Goal: Information Seeking & Learning: Learn about a topic

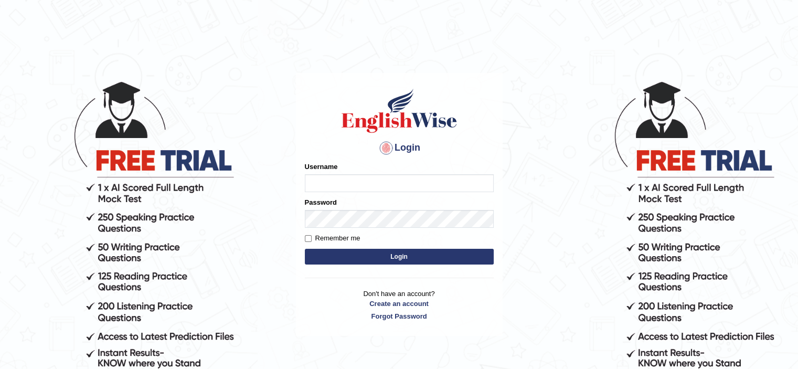
type input "bhuvaneswari_parramatta"
click at [385, 256] on button "Login" at bounding box center [399, 257] width 189 height 16
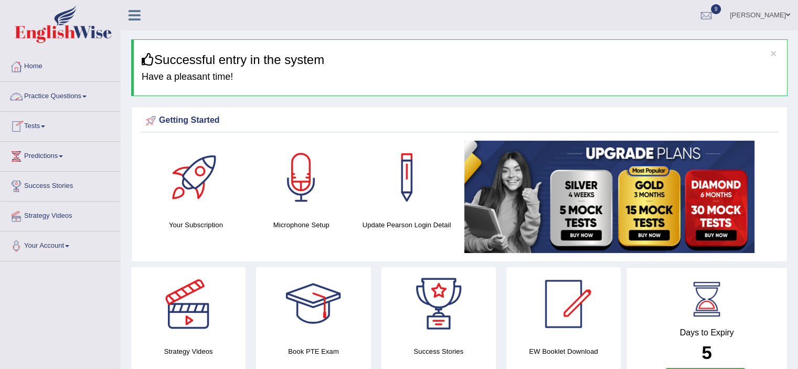
click at [87, 98] on link "Practice Questions" at bounding box center [61, 95] width 120 height 26
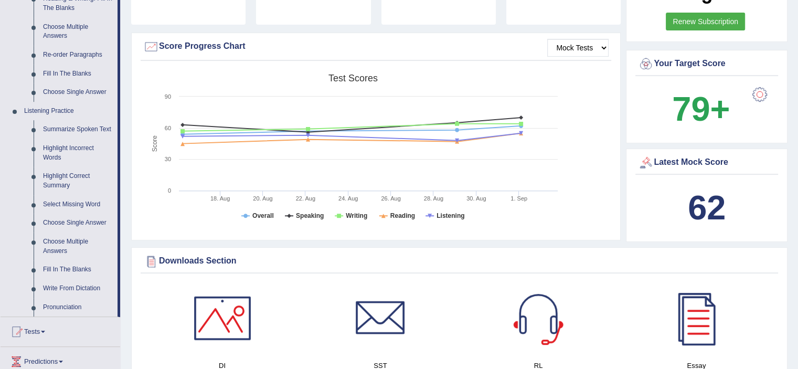
scroll to position [351, 0]
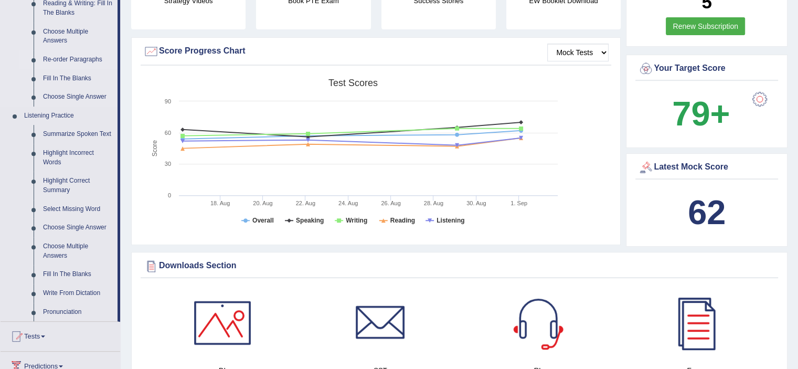
click at [85, 62] on link "Re-order Paragraphs" at bounding box center [77, 59] width 79 height 19
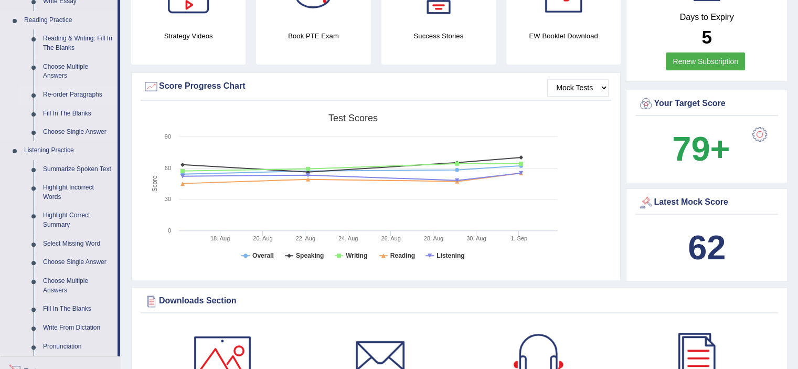
scroll to position [672, 0]
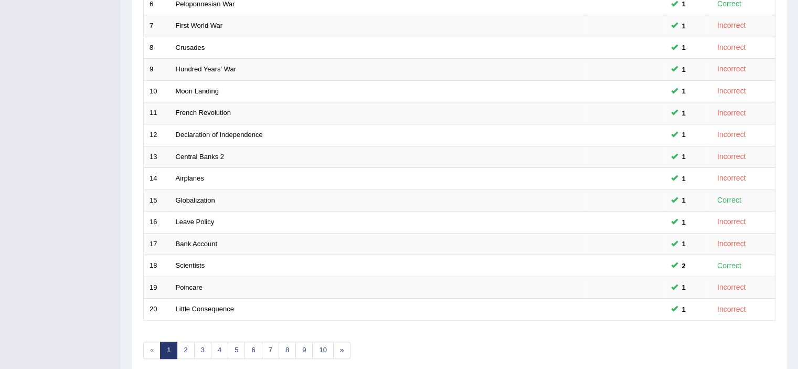
scroll to position [283, 0]
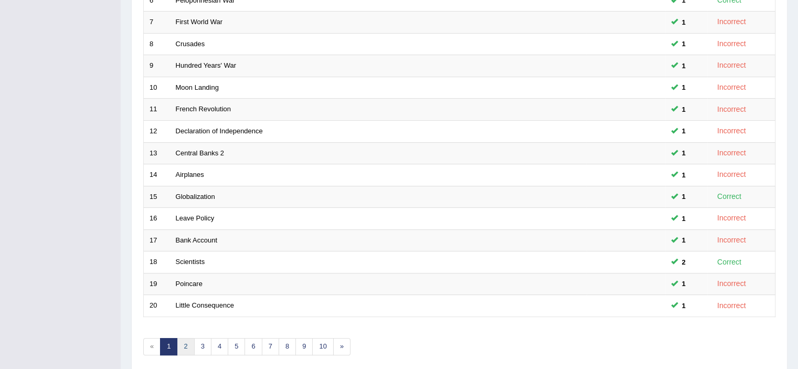
click at [186, 346] on link "2" at bounding box center [185, 346] width 17 height 17
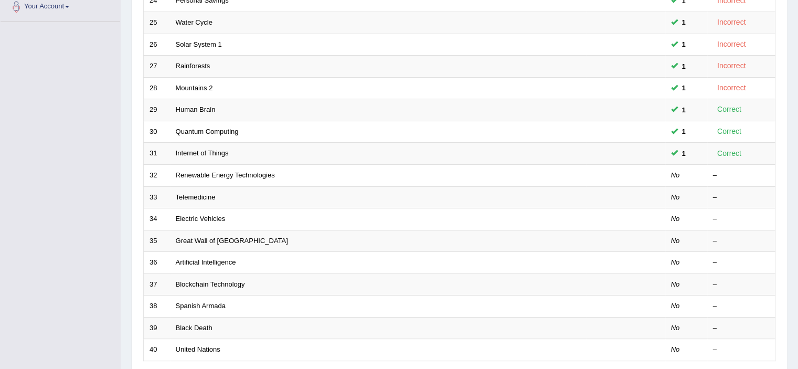
scroll to position [237, 0]
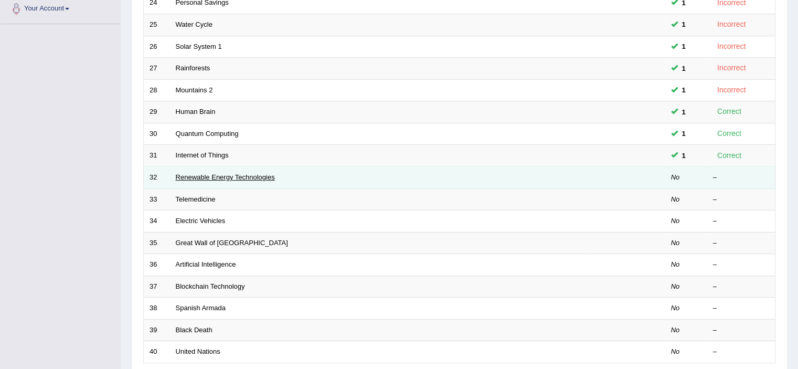
click at [274, 174] on link "Renewable Energy Technologies" at bounding box center [225, 177] width 99 height 8
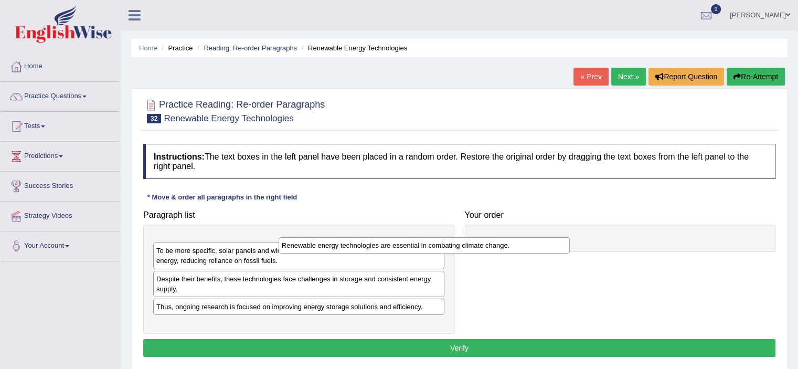
drag, startPoint x: 250, startPoint y: 243, endPoint x: 375, endPoint y: 245, distance: 125.5
click at [375, 245] on div "Renewable energy technologies are essential in combating climate change." at bounding box center [424, 245] width 291 height 16
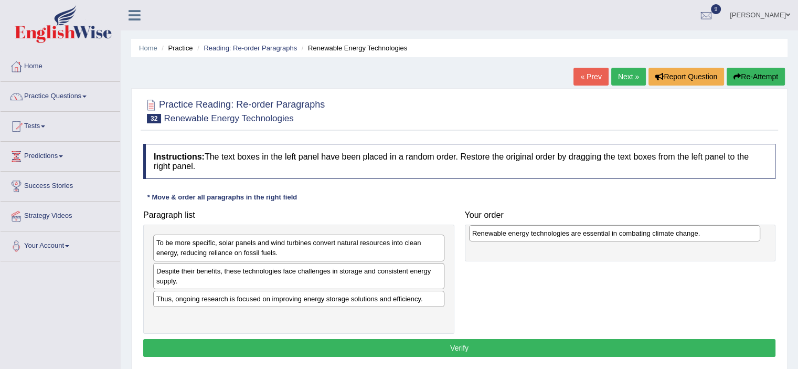
drag, startPoint x: 358, startPoint y: 241, endPoint x: 672, endPoint y: 234, distance: 313.4
click at [672, 234] on div "Renewable energy technologies are essential in combating climate change." at bounding box center [614, 233] width 291 height 16
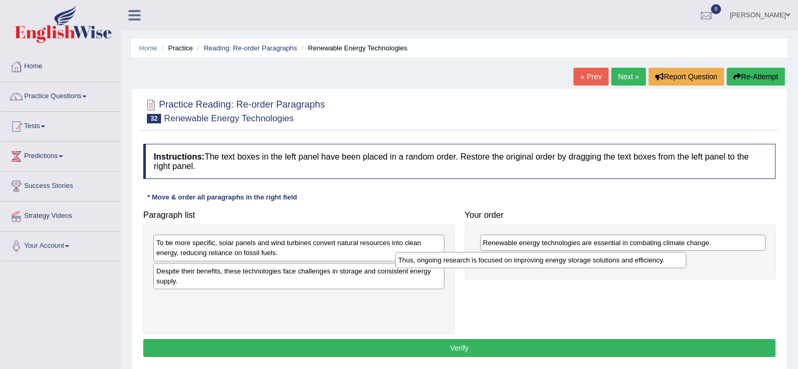
drag, startPoint x: 365, startPoint y: 300, endPoint x: 607, endPoint y: 261, distance: 245.0
click at [607, 261] on div "Thus, ongoing research is focused on improving energy storage solutions and eff…" at bounding box center [540, 260] width 291 height 16
drag, startPoint x: 407, startPoint y: 279, endPoint x: 548, endPoint y: 279, distance: 141.2
click at [424, 276] on div "Despite their benefits, these technologies face challenges in storage and consi…" at bounding box center [302, 279] width 291 height 26
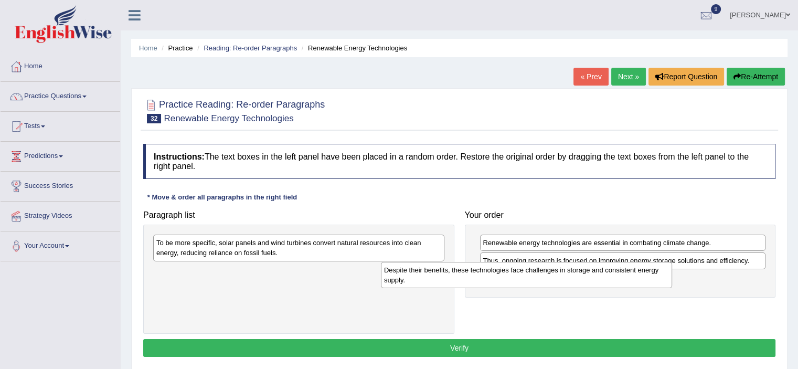
drag, startPoint x: 403, startPoint y: 278, endPoint x: 631, endPoint y: 278, distance: 228.3
click at [631, 278] on div "Despite their benefits, these technologies face challenges in storage and consi…" at bounding box center [526, 275] width 291 height 26
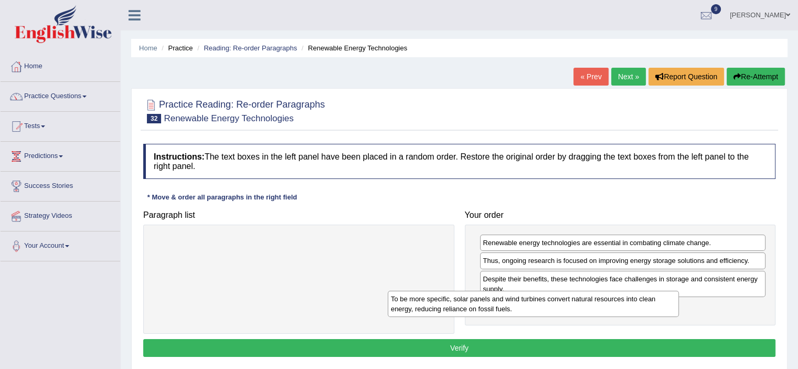
drag, startPoint x: 373, startPoint y: 241, endPoint x: 607, endPoint y: 298, distance: 241.2
click at [607, 298] on div "To be more specific, solar panels and wind turbines convert natural resources i…" at bounding box center [533, 304] width 291 height 26
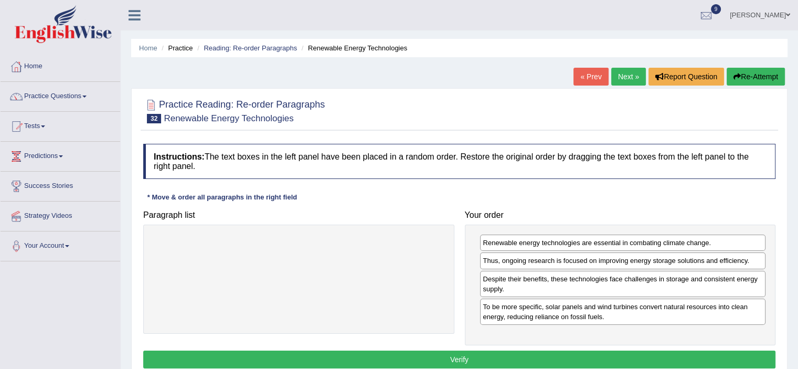
click at [484, 352] on button "Verify" at bounding box center [459, 360] width 632 height 18
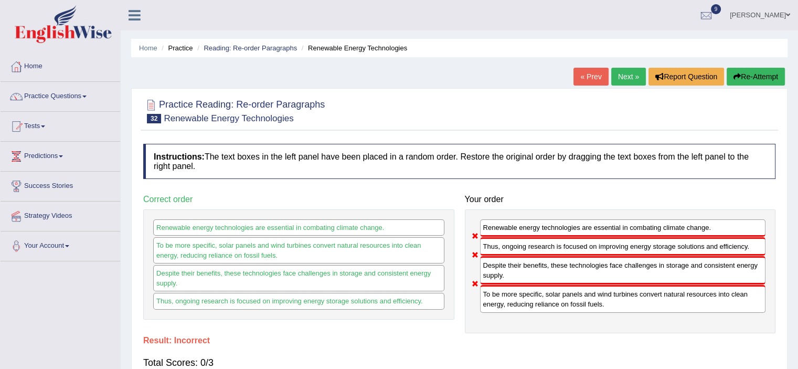
click at [621, 76] on link "Next »" at bounding box center [628, 77] width 35 height 18
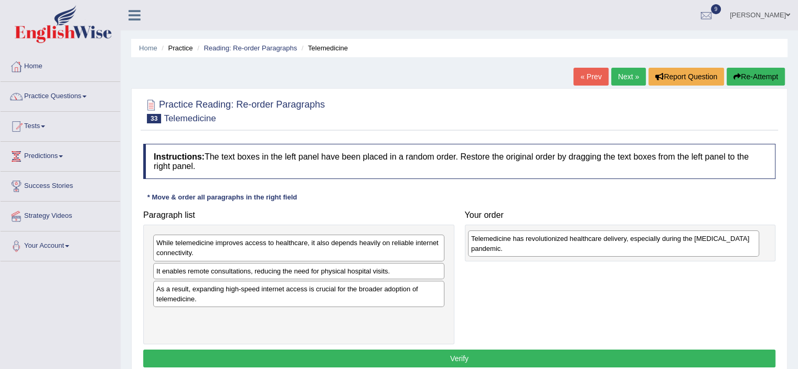
drag, startPoint x: 280, startPoint y: 250, endPoint x: 595, endPoint y: 246, distance: 314.9
click at [595, 246] on div "Telemedicine has revolutionized healthcare delivery, especially during the COVI…" at bounding box center [613, 243] width 291 height 26
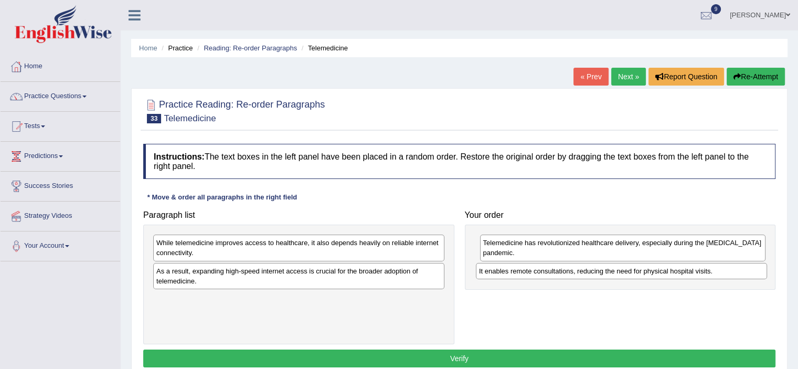
drag, startPoint x: 242, startPoint y: 275, endPoint x: 565, endPoint y: 276, distance: 322.8
click at [565, 276] on div "It enables remote consultations, reducing the need for physical hospital visits." at bounding box center [621, 271] width 291 height 16
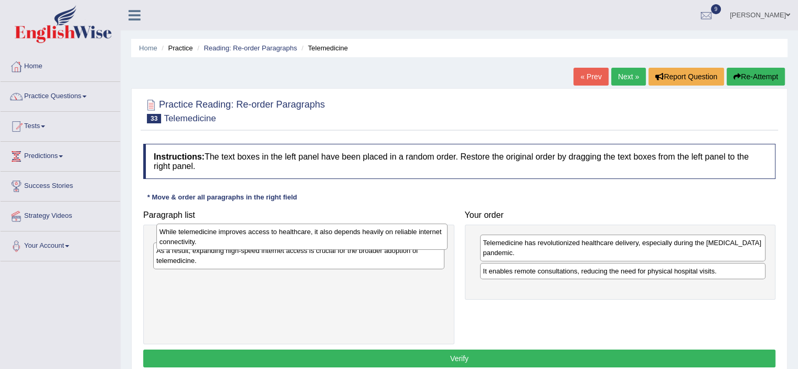
drag, startPoint x: 301, startPoint y: 245, endPoint x: 304, endPoint y: 232, distance: 13.0
click at [304, 232] on div "While telemedicine improves access to healthcare, it also depends heavily on re…" at bounding box center [301, 237] width 291 height 26
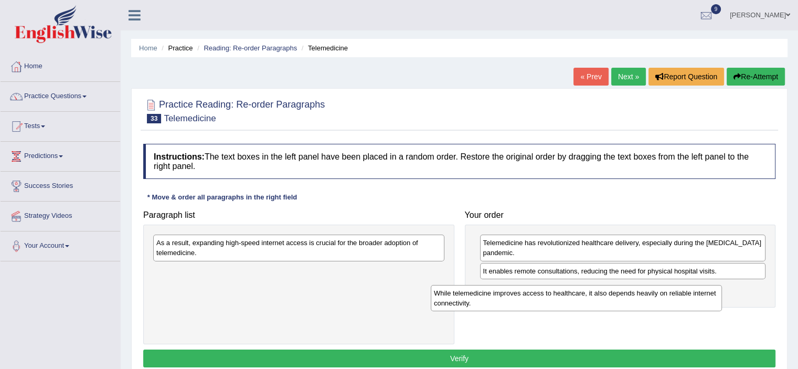
drag, startPoint x: 273, startPoint y: 249, endPoint x: 551, endPoint y: 293, distance: 281.1
click at [551, 293] on div "While telemedicine improves access to healthcare, it also depends heavily on re…" at bounding box center [576, 298] width 291 height 26
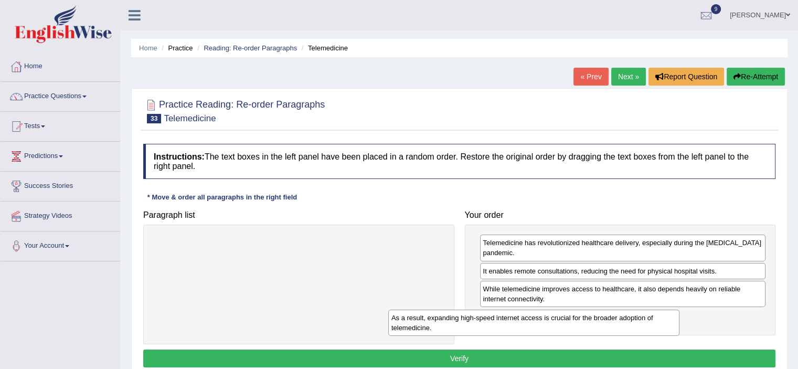
drag, startPoint x: 409, startPoint y: 251, endPoint x: 644, endPoint y: 326, distance: 246.8
click at [644, 326] on div "As a result, expanding high-speed internet access is crucial for the broader ad…" at bounding box center [533, 323] width 291 height 26
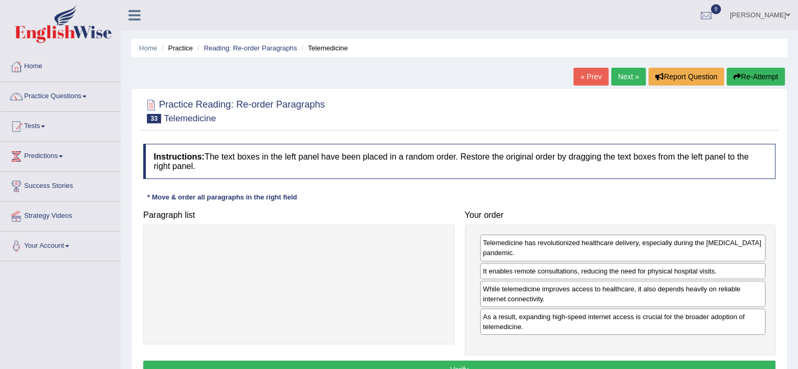
click at [548, 363] on button "Verify" at bounding box center [459, 370] width 632 height 18
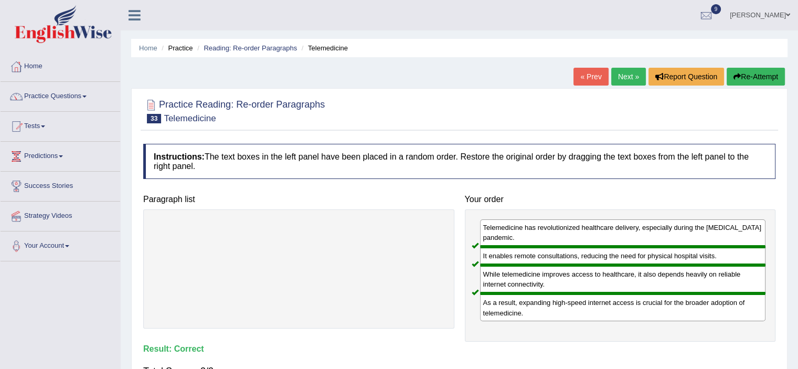
click at [625, 75] on link "Next »" at bounding box center [628, 77] width 35 height 18
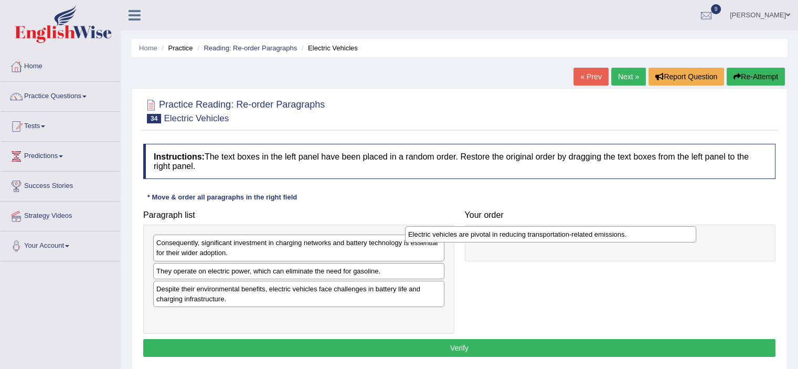
drag, startPoint x: 211, startPoint y: 271, endPoint x: 464, endPoint y: 235, distance: 255.5
click at [464, 235] on div "Electric vehicles are pivotal in reducing transportation-related emissions." at bounding box center [550, 234] width 291 height 16
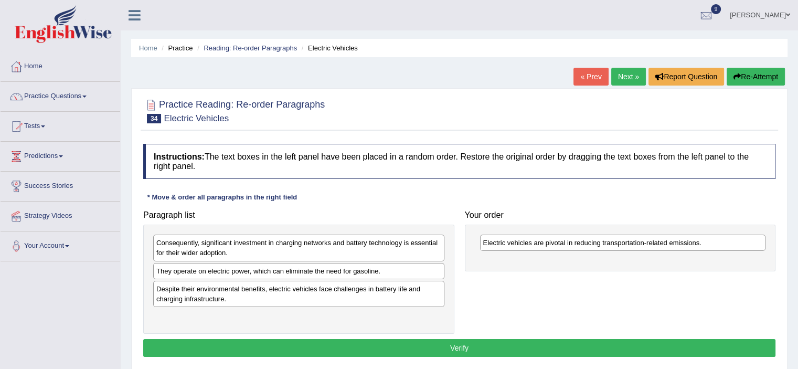
click at [316, 278] on div "Consequently, significant investment in charging networks and battery technolog…" at bounding box center [298, 279] width 311 height 109
drag, startPoint x: 297, startPoint y: 300, endPoint x: 273, endPoint y: 300, distance: 23.1
click at [277, 302] on div "Despite their environmental benefits, electric vehicles face challenges in batt…" at bounding box center [289, 295] width 291 height 26
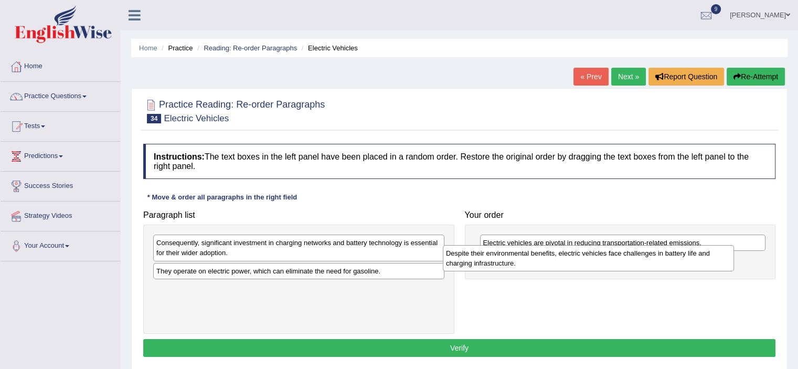
drag, startPoint x: 296, startPoint y: 294, endPoint x: 587, endPoint y: 261, distance: 292.6
click at [587, 261] on div "Despite their environmental benefits, electric vehicles face challenges in batt…" at bounding box center [588, 258] width 291 height 26
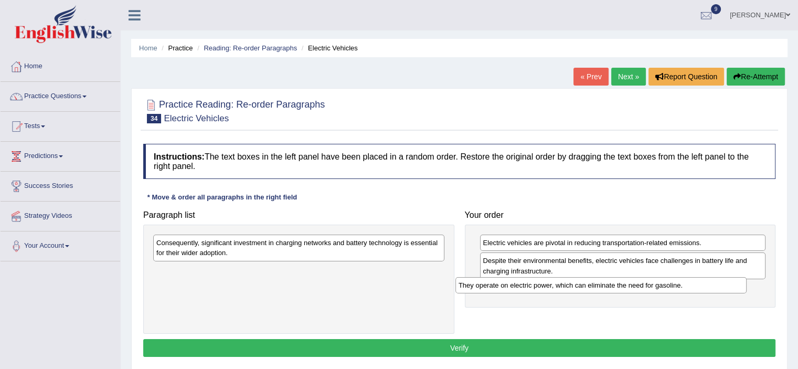
drag, startPoint x: 300, startPoint y: 273, endPoint x: 603, endPoint y: 288, distance: 302.6
click at [603, 288] on div "They operate on electric power, which can eliminate the need for gasoline." at bounding box center [601, 285] width 291 height 16
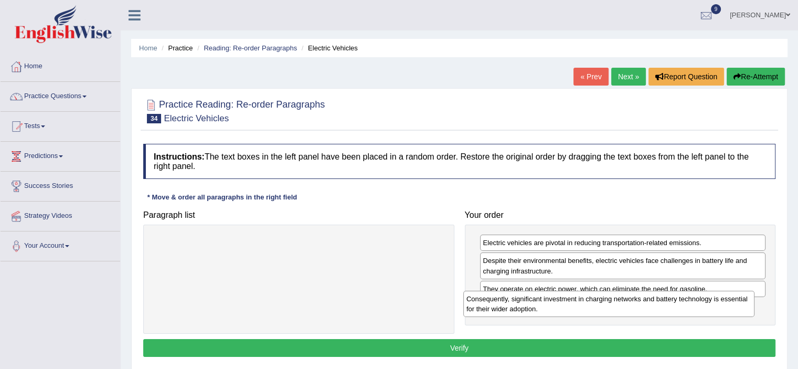
drag, startPoint x: 376, startPoint y: 251, endPoint x: 689, endPoint y: 308, distance: 317.4
click at [689, 308] on div "Consequently, significant investment in charging networks and battery technolog…" at bounding box center [608, 304] width 291 height 26
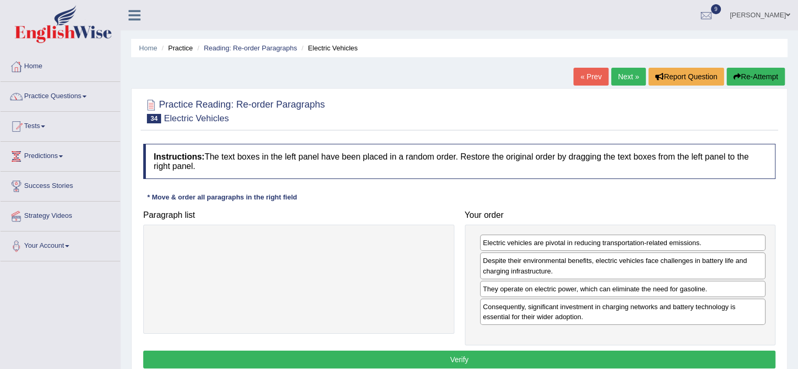
click at [453, 355] on button "Verify" at bounding box center [459, 360] width 632 height 18
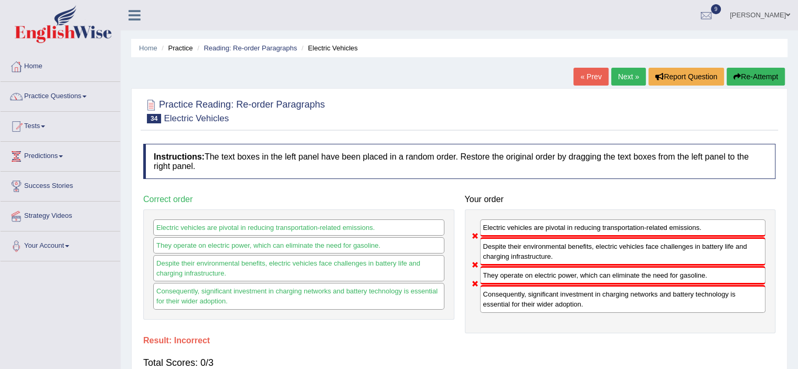
click at [613, 76] on link "Next »" at bounding box center [628, 77] width 35 height 18
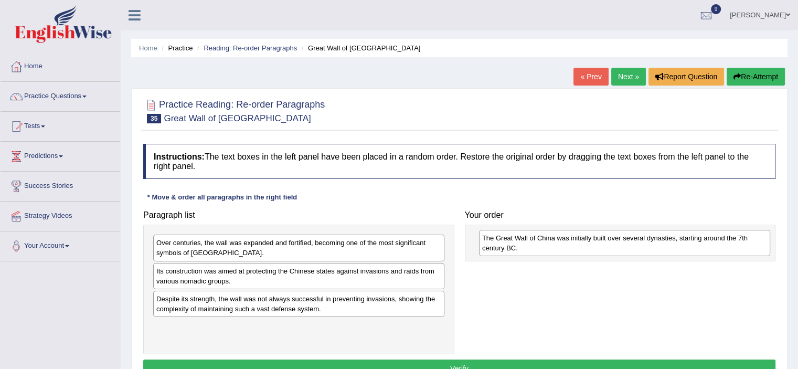
drag, startPoint x: 259, startPoint y: 248, endPoint x: 585, endPoint y: 244, distance: 326.0
click at [585, 244] on div "The Great Wall of China was initially built over several dynasties, starting ar…" at bounding box center [624, 243] width 291 height 26
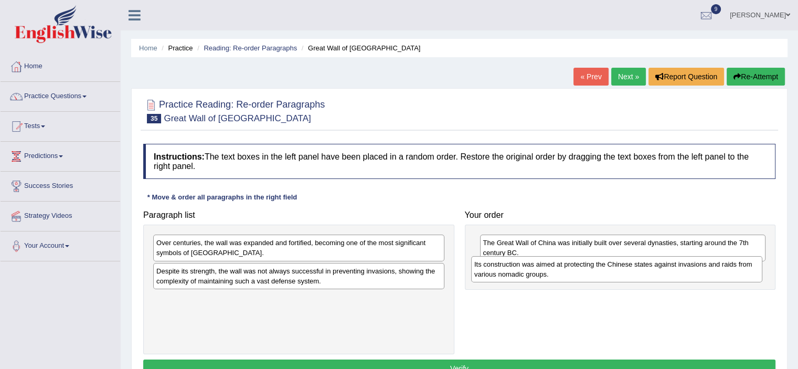
drag, startPoint x: 317, startPoint y: 279, endPoint x: 636, endPoint y: 276, distance: 319.1
click at [636, 276] on div "Its construction was aimed at protecting the Chinese states against invasions a…" at bounding box center [616, 269] width 291 height 26
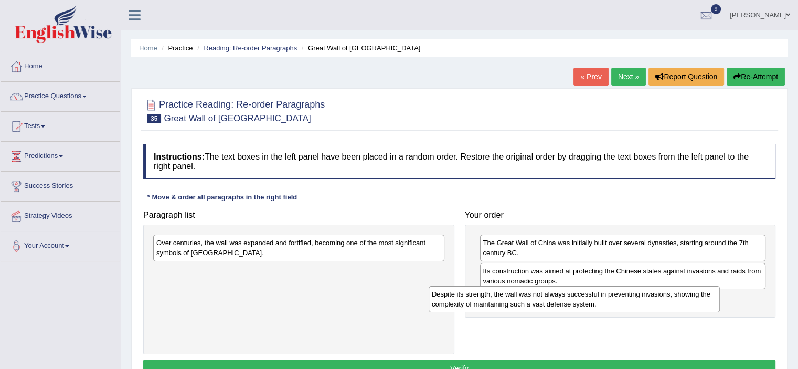
drag, startPoint x: 367, startPoint y: 278, endPoint x: 642, endPoint y: 302, distance: 276.5
click at [642, 302] on div "Despite its strength, the wall was not always successful in preventing invasion…" at bounding box center [574, 299] width 291 height 26
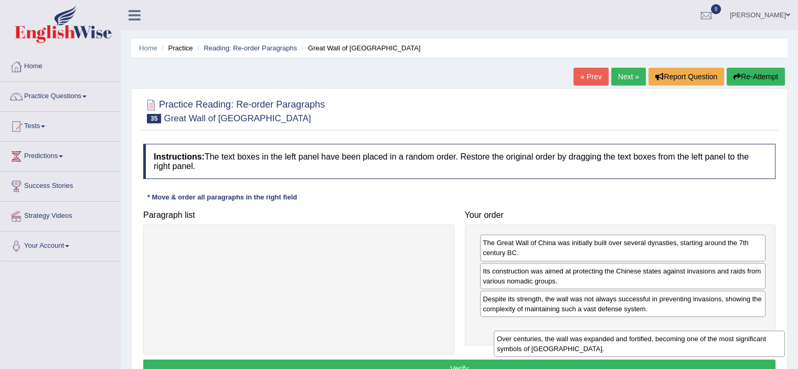
drag, startPoint x: 351, startPoint y: 247, endPoint x: 691, endPoint y: 343, distance: 353.2
click at [691, 343] on div "Over centuries, the wall was expanded and fortified, becoming one of the most s…" at bounding box center [639, 344] width 291 height 26
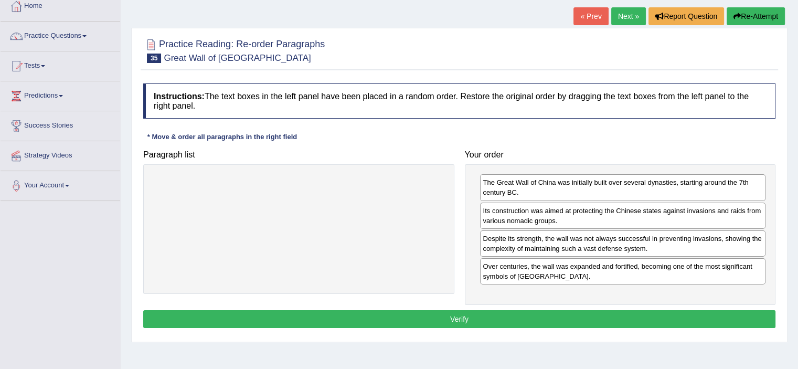
scroll to position [61, 0]
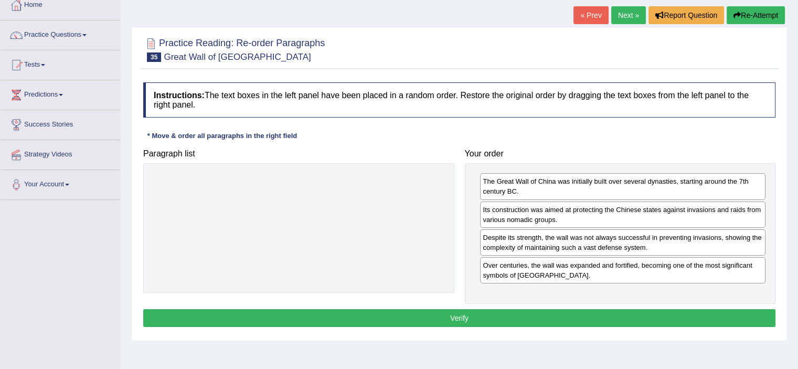
click at [482, 314] on button "Verify" at bounding box center [459, 318] width 632 height 18
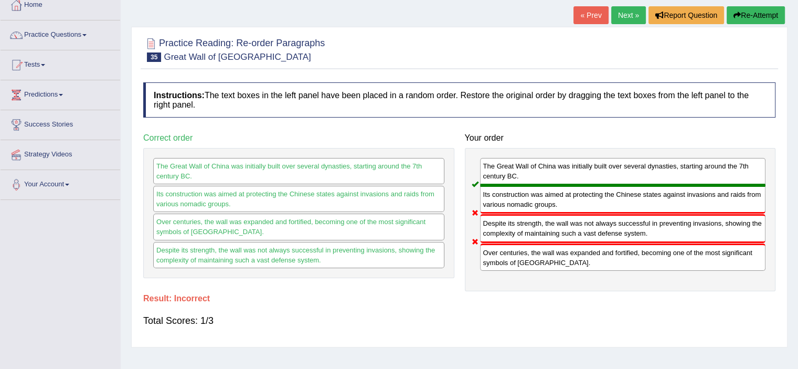
click at [618, 14] on link "Next »" at bounding box center [628, 15] width 35 height 18
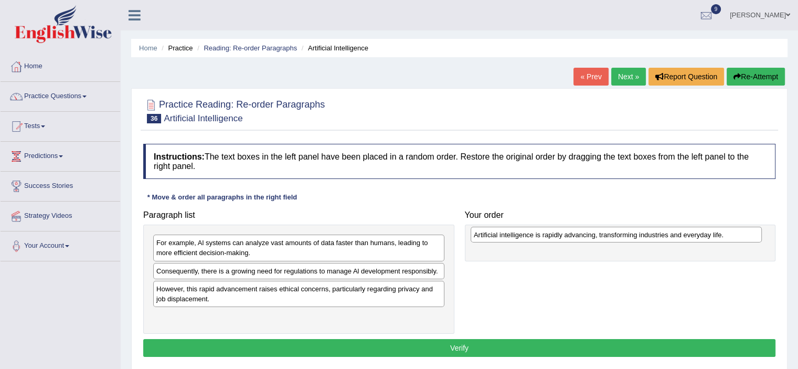
drag, startPoint x: 204, startPoint y: 288, endPoint x: 521, endPoint y: 235, distance: 321.0
click at [521, 235] on div "Artificial intelligence is rapidly advancing, transforming industries and every…" at bounding box center [616, 235] width 291 height 16
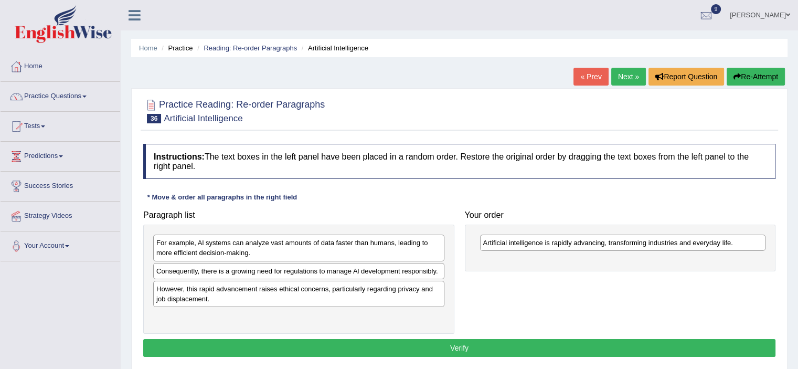
click at [426, 263] on div "Consequently, there is a growing need for regulations to manage Al development …" at bounding box center [298, 271] width 291 height 16
drag, startPoint x: 352, startPoint y: 272, endPoint x: 344, endPoint y: 274, distance: 7.5
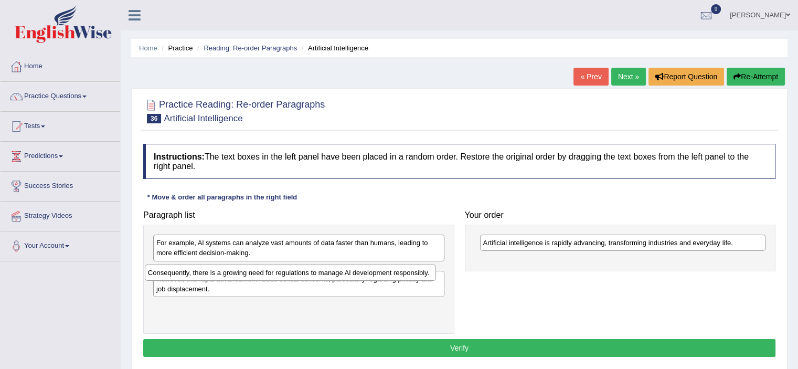
click at [349, 272] on div "Consequently, there is a growing need for regulations to manage Al development …" at bounding box center [290, 273] width 291 height 16
click at [290, 272] on div "Consequently, there is a growing need for regulations to manage Al development …" at bounding box center [298, 271] width 291 height 16
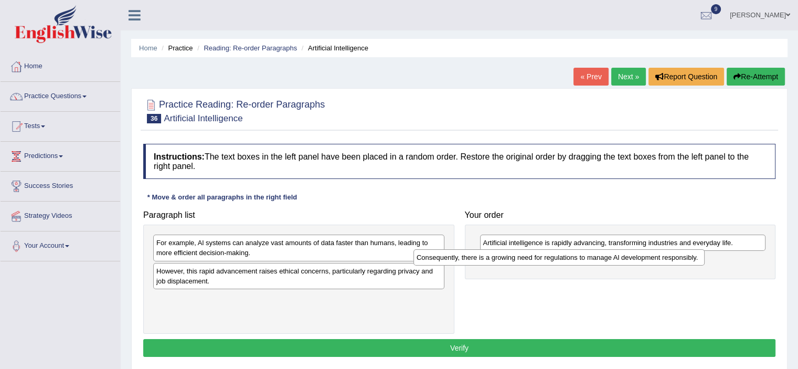
drag, startPoint x: 290, startPoint y: 272, endPoint x: 552, endPoint y: 259, distance: 262.2
click at [552, 259] on div "Consequently, there is a growing need for regulations to manage Al development …" at bounding box center [559, 257] width 291 height 16
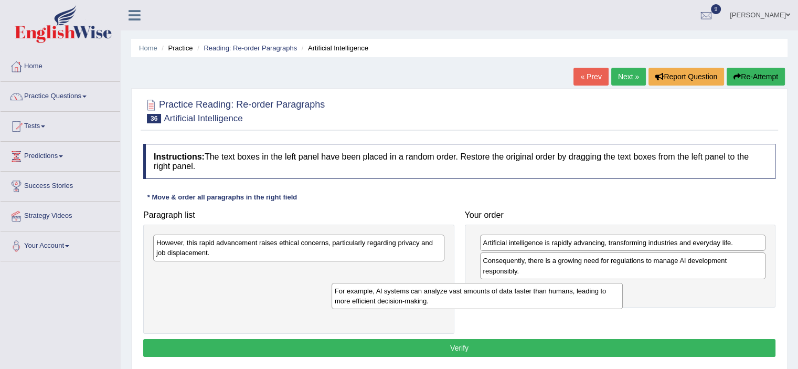
drag, startPoint x: 340, startPoint y: 251, endPoint x: 520, endPoint y: 300, distance: 186.4
click at [520, 300] on div "For example, Al systems can analyze vast amounts of data faster than humans, le…" at bounding box center [477, 296] width 291 height 26
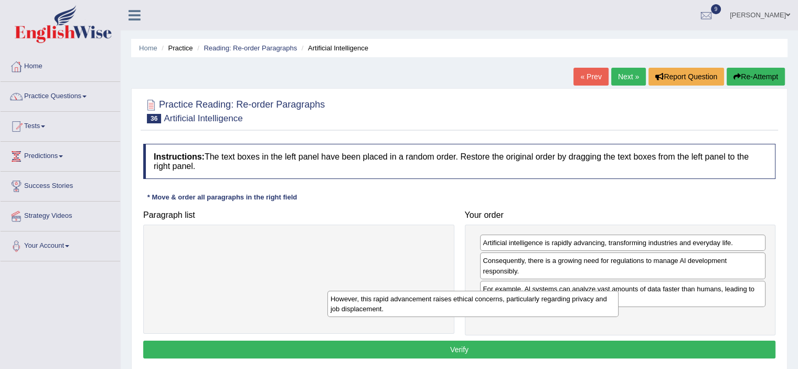
drag, startPoint x: 399, startPoint y: 243, endPoint x: 575, endPoint y: 305, distance: 187.1
click at [575, 305] on div "However, this rapid advancement raises ethical concerns, particularly regarding…" at bounding box center [472, 304] width 291 height 26
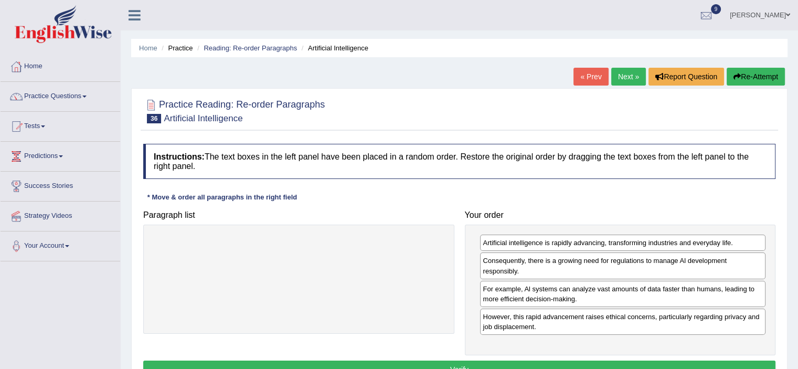
click at [522, 363] on button "Verify" at bounding box center [459, 370] width 632 height 18
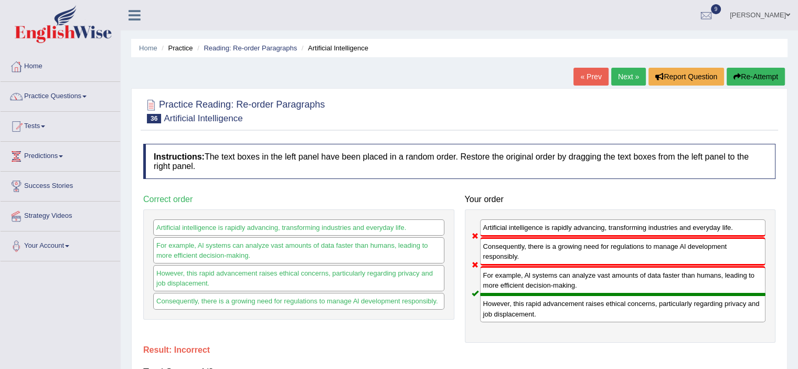
click at [630, 70] on link "Next »" at bounding box center [628, 77] width 35 height 18
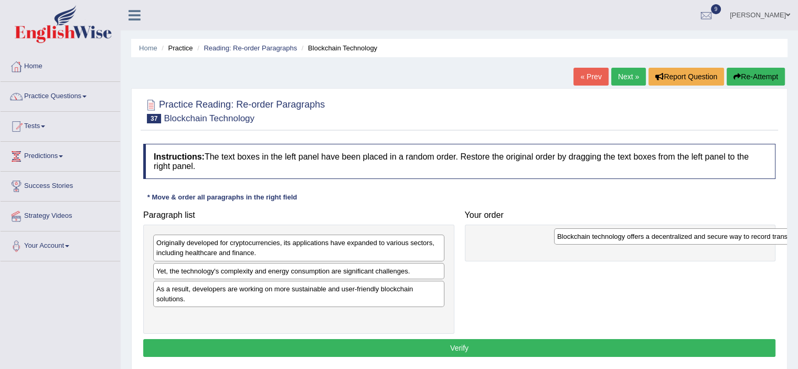
drag, startPoint x: 270, startPoint y: 243, endPoint x: 655, endPoint y: 238, distance: 384.7
click at [670, 237] on div "Blockchain technology offers a decentralized and secure way to record transacti…" at bounding box center [699, 236] width 291 height 16
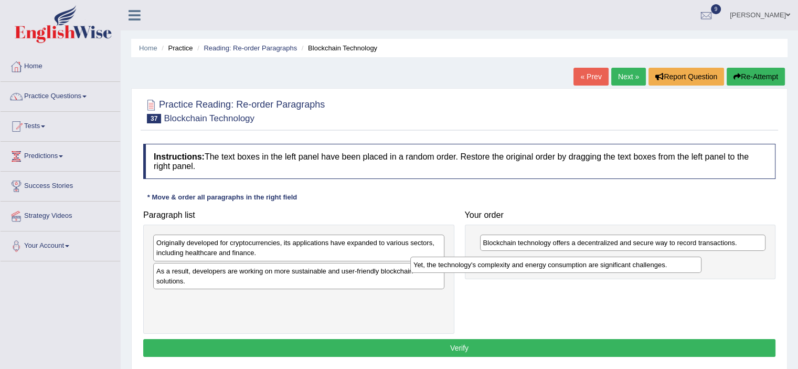
drag, startPoint x: 306, startPoint y: 274, endPoint x: 564, endPoint y: 268, distance: 258.3
click at [564, 268] on div "Yet, the technology's complexity and energy consumption are significant challen…" at bounding box center [555, 265] width 291 height 16
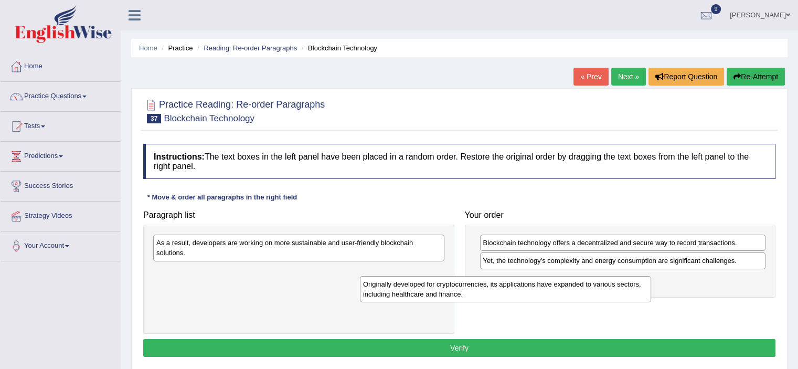
drag, startPoint x: 270, startPoint y: 254, endPoint x: 477, endPoint y: 295, distance: 210.9
click at [477, 295] on div "Originally developed for cryptocurrencies, its applications have expanded to va…" at bounding box center [505, 289] width 291 height 26
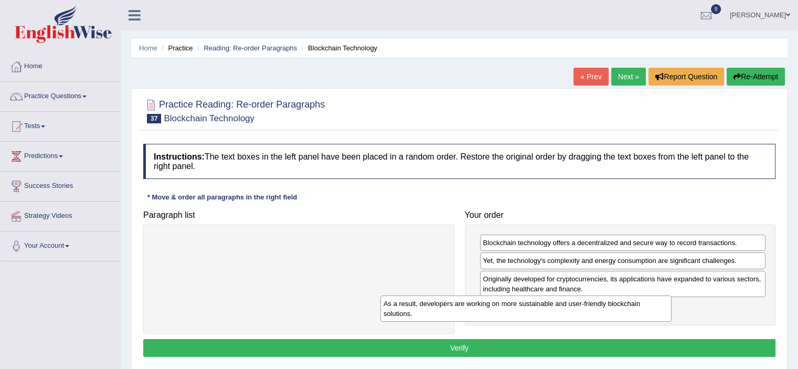
drag, startPoint x: 378, startPoint y: 250, endPoint x: 621, endPoint y: 299, distance: 248.4
click at [621, 299] on div "As a result, developers are working on more sustainable and user-friendly block…" at bounding box center [525, 308] width 291 height 26
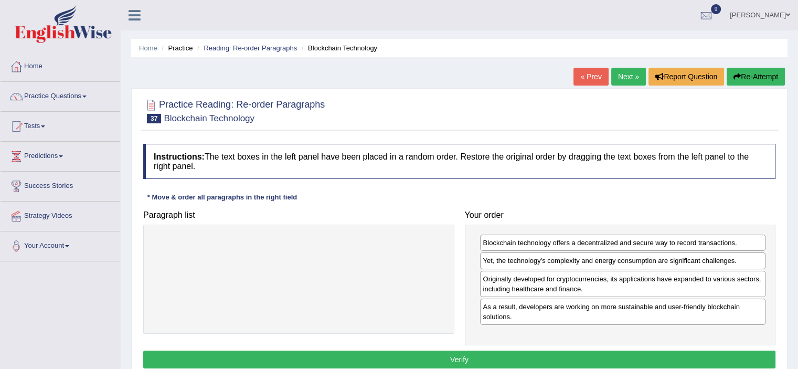
click at [441, 361] on button "Verify" at bounding box center [459, 360] width 632 height 18
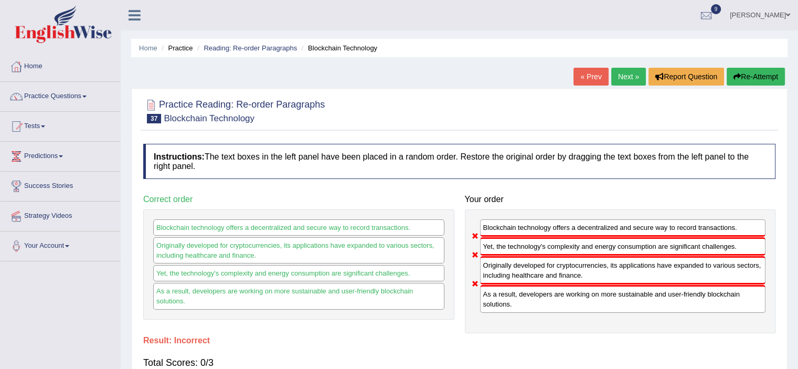
click at [441, 361] on div "Total Scores: 0/3" at bounding box center [459, 362] width 632 height 25
click at [619, 79] on link "Next »" at bounding box center [628, 77] width 35 height 18
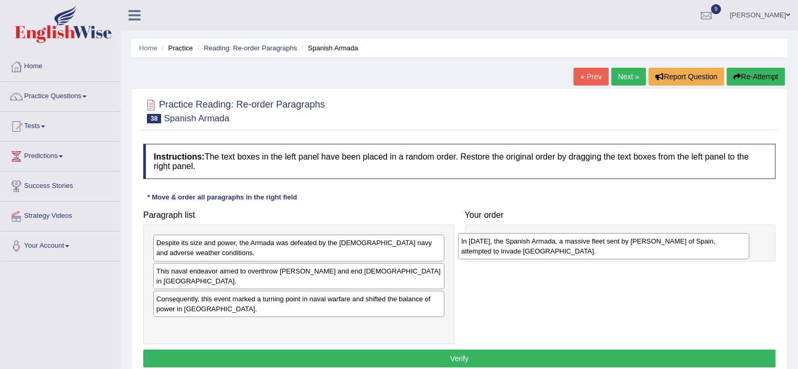
drag, startPoint x: 217, startPoint y: 290, endPoint x: 525, endPoint y: 241, distance: 311.4
click at [525, 241] on div "In [DATE], the Spanish Armada, a massive fleet sent by [PERSON_NAME] of Spain, …" at bounding box center [603, 246] width 291 height 26
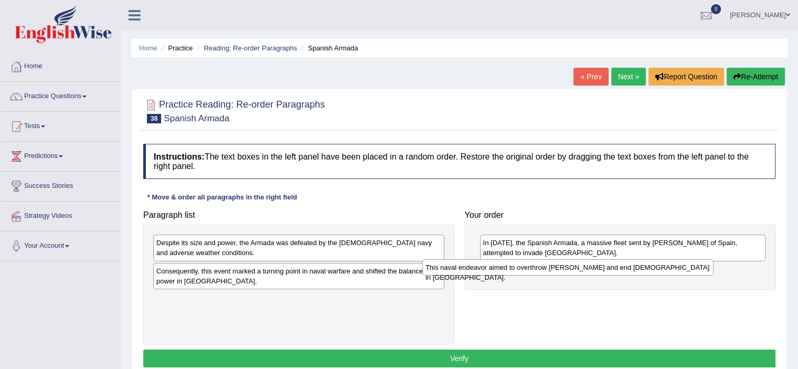
drag, startPoint x: 358, startPoint y: 274, endPoint x: 632, endPoint y: 276, distance: 274.0
click at [632, 276] on div "This naval endeavor aimed to overthrow [PERSON_NAME] and end [DEMOGRAPHIC_DATA]…" at bounding box center [567, 267] width 291 height 16
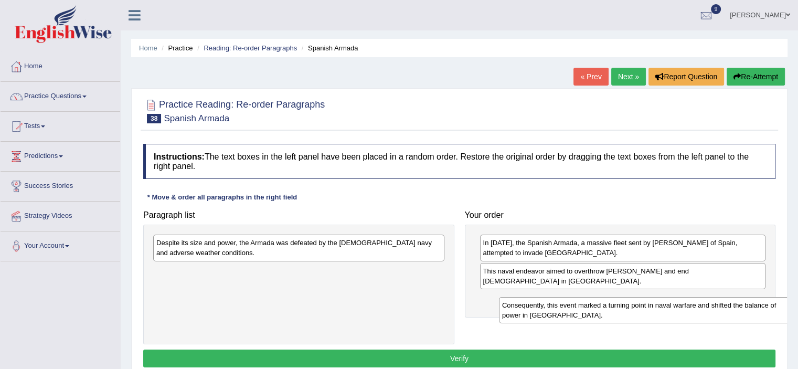
drag, startPoint x: 375, startPoint y: 276, endPoint x: 705, endPoint y: 305, distance: 331.4
click at [705, 305] on div "Consequently, this event marked a turning point in naval warfare and shifted th…" at bounding box center [644, 310] width 291 height 26
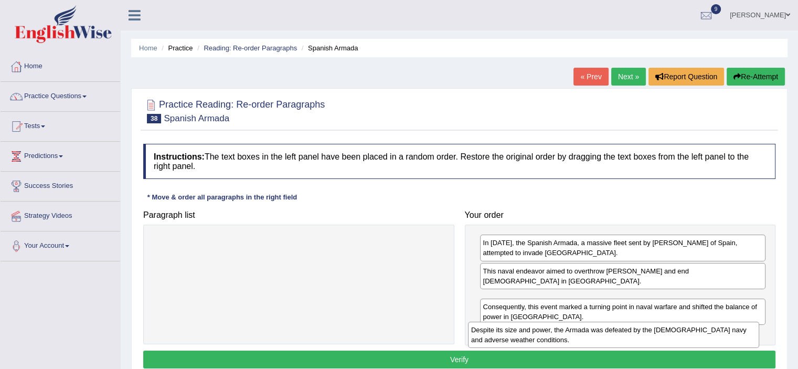
drag, startPoint x: 376, startPoint y: 247, endPoint x: 691, endPoint y: 333, distance: 326.4
click at [691, 333] on div "Despite its size and power, the Armada was defeated by the [DEMOGRAPHIC_DATA] n…" at bounding box center [613, 335] width 291 height 26
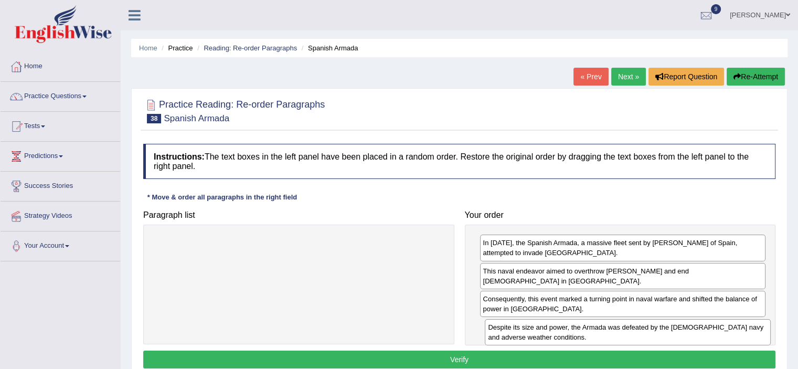
drag, startPoint x: 657, startPoint y: 309, endPoint x: 662, endPoint y: 337, distance: 29.3
click at [662, 337] on div "Despite its size and power, the Armada was defeated by the English navy and adv…" at bounding box center [628, 332] width 286 height 26
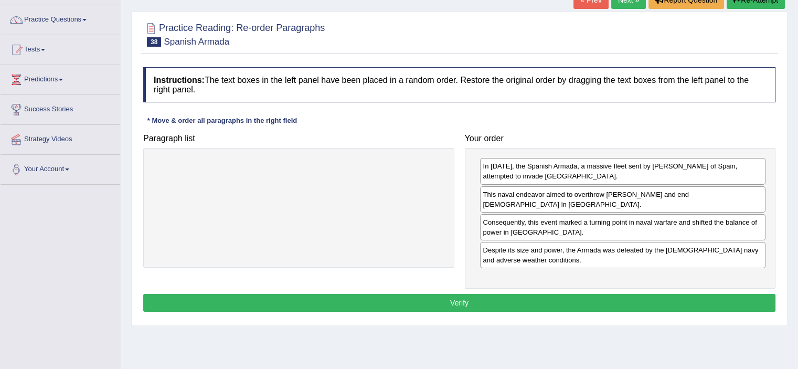
scroll to position [78, 0]
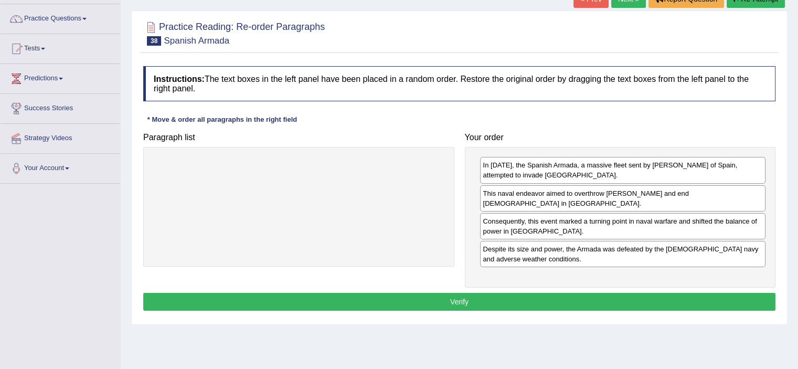
click at [646, 297] on button "Verify" at bounding box center [459, 302] width 632 height 18
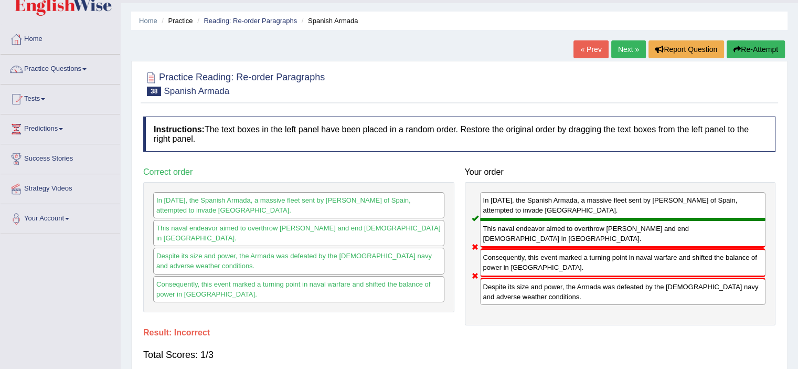
scroll to position [0, 0]
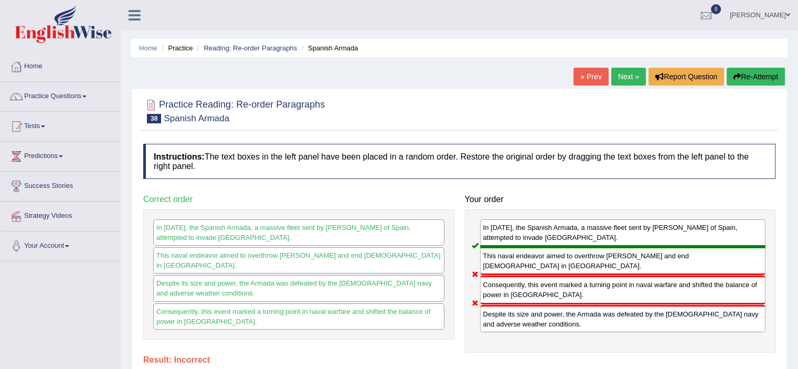
click at [623, 73] on link "Next »" at bounding box center [628, 77] width 35 height 18
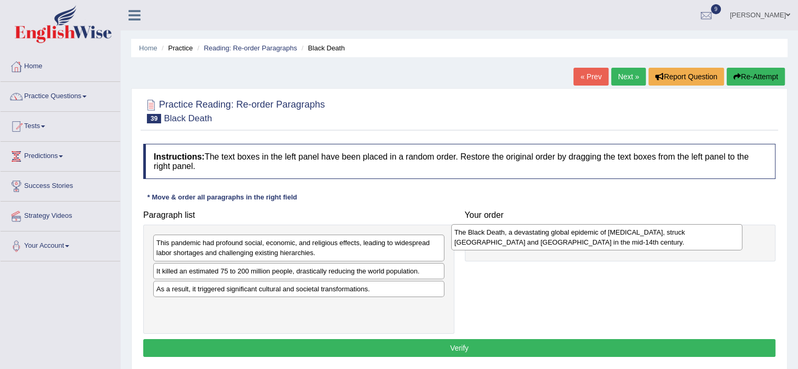
drag, startPoint x: 200, startPoint y: 292, endPoint x: 499, endPoint y: 236, distance: 303.9
click at [499, 236] on div "The Black Death, a devastating global epidemic of [MEDICAL_DATA], struck [GEOGR…" at bounding box center [596, 237] width 291 height 26
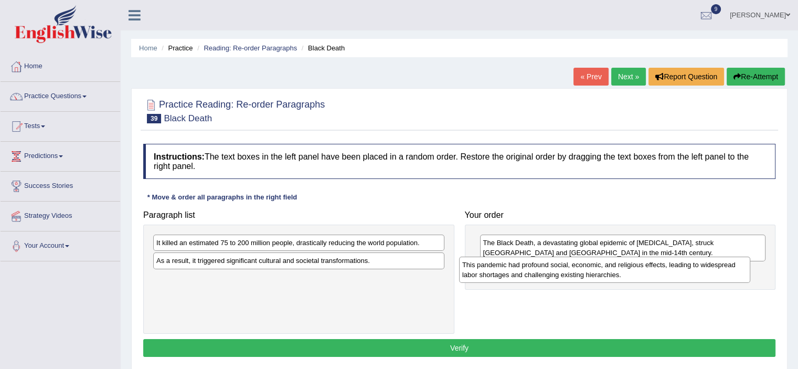
drag, startPoint x: 387, startPoint y: 249, endPoint x: 695, endPoint y: 273, distance: 309.5
click at [695, 273] on div "This pandemic had profound social, economic, and religious effects, leading to …" at bounding box center [604, 270] width 291 height 26
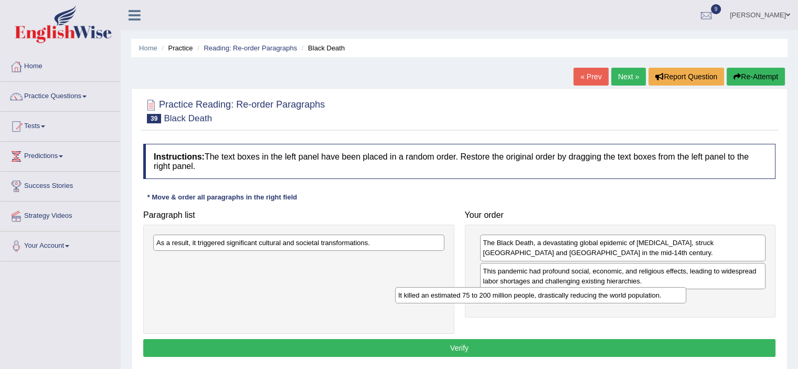
drag, startPoint x: 359, startPoint y: 243, endPoint x: 603, endPoint y: 295, distance: 249.1
click at [603, 295] on div "It killed an estimated 75 to 200 million people, drastically reducing the world…" at bounding box center [540, 295] width 291 height 16
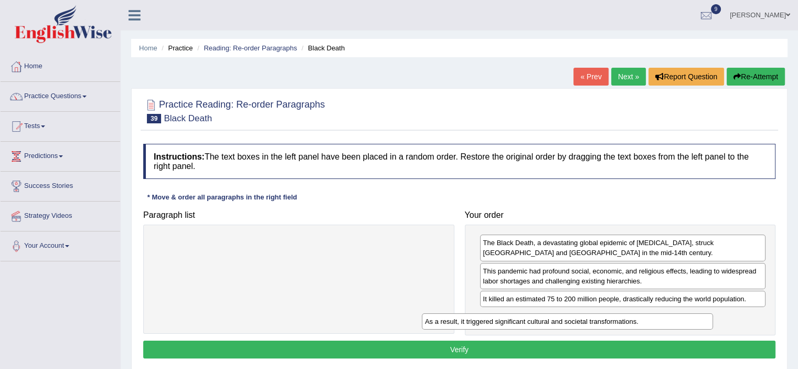
drag, startPoint x: 390, startPoint y: 241, endPoint x: 666, endPoint y: 316, distance: 285.7
click at [666, 316] on div "As a result, it triggered significant cultural and societal transformations." at bounding box center [567, 321] width 291 height 16
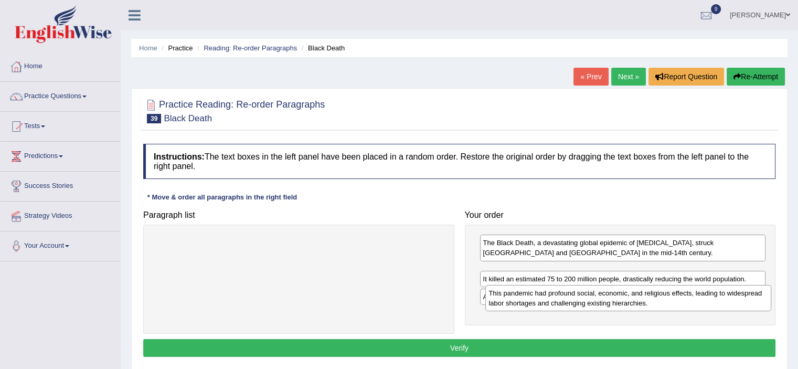
drag, startPoint x: 533, startPoint y: 273, endPoint x: 539, endPoint y: 295, distance: 23.3
click at [539, 295] on div "This pandemic had profound social, economic, and religious effects, leading to …" at bounding box center [628, 298] width 286 height 26
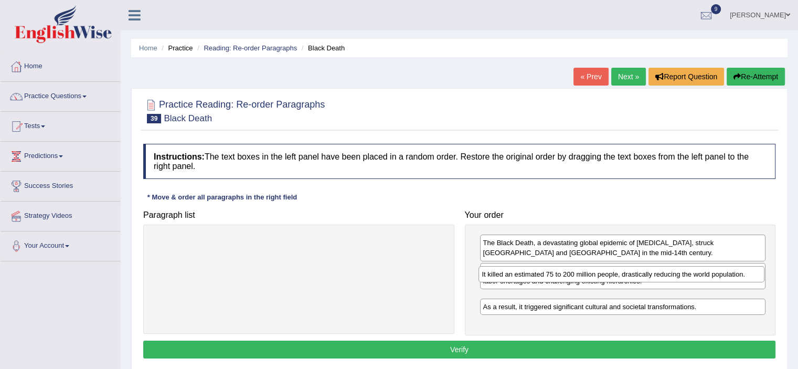
drag, startPoint x: 539, startPoint y: 300, endPoint x: 538, endPoint y: 276, distance: 24.2
click at [538, 276] on div "It killed an estimated 75 to 200 million people, drastically reducing the world…" at bounding box center [622, 274] width 286 height 16
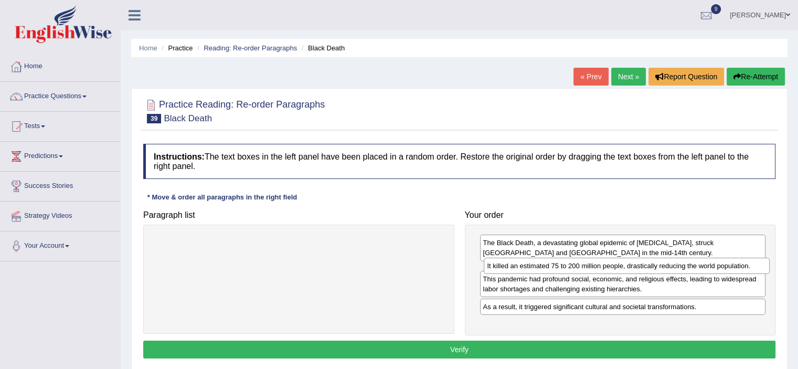
drag, startPoint x: 519, startPoint y: 299, endPoint x: 523, endPoint y: 266, distance: 32.8
click at [523, 266] on div "It killed an estimated 75 to 200 million people, drastically reducing the world…" at bounding box center [627, 266] width 286 height 16
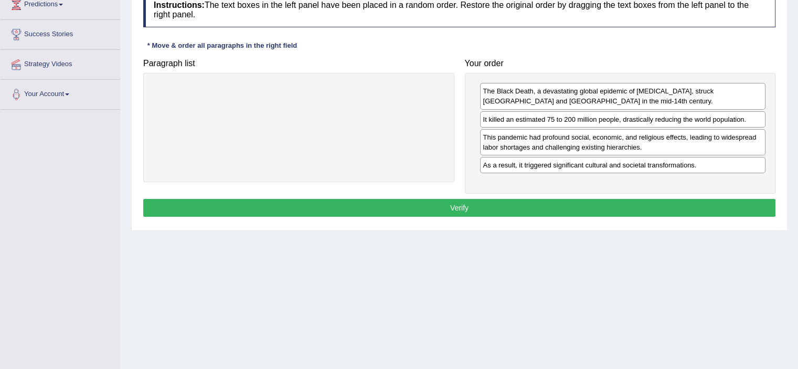
scroll to position [153, 0]
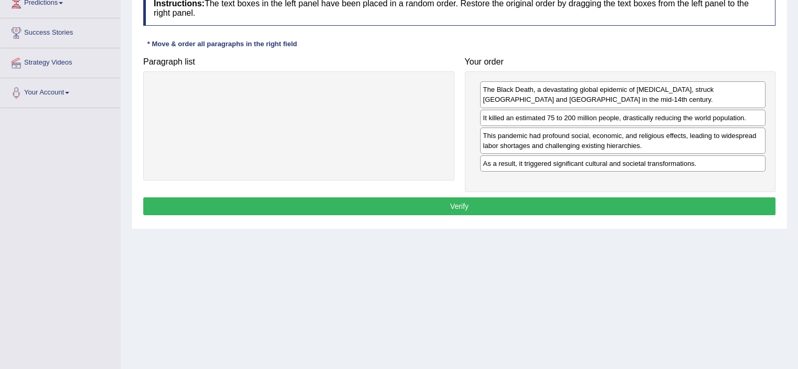
click at [586, 203] on button "Verify" at bounding box center [459, 206] width 632 height 18
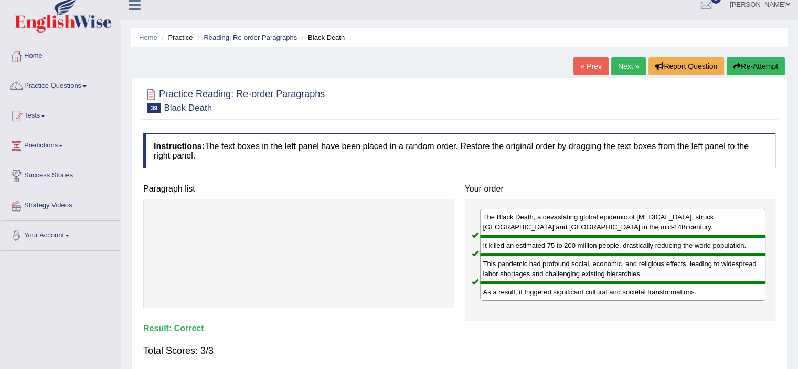
scroll to position [0, 0]
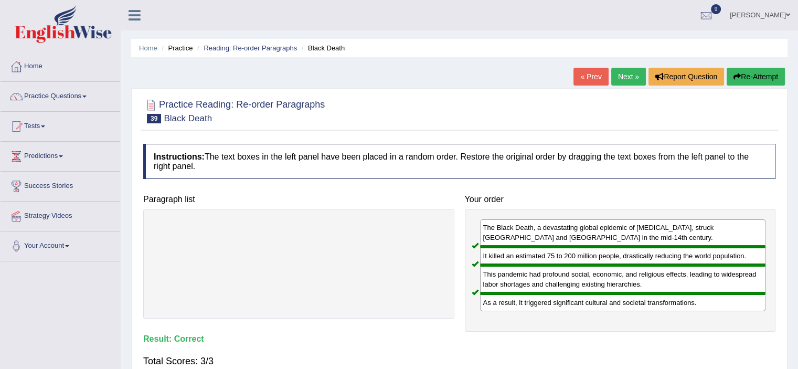
click at [634, 73] on link "Next »" at bounding box center [628, 77] width 35 height 18
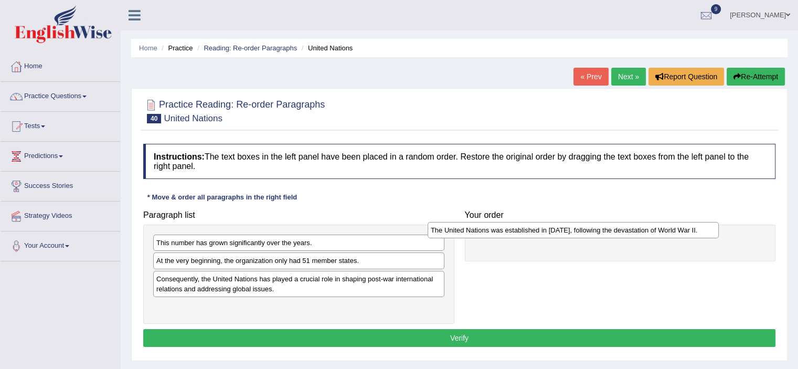
drag, startPoint x: 281, startPoint y: 261, endPoint x: 561, endPoint y: 231, distance: 281.4
click at [561, 231] on div "The United Nations was established in 1945, following the devastation of World …" at bounding box center [573, 230] width 291 height 16
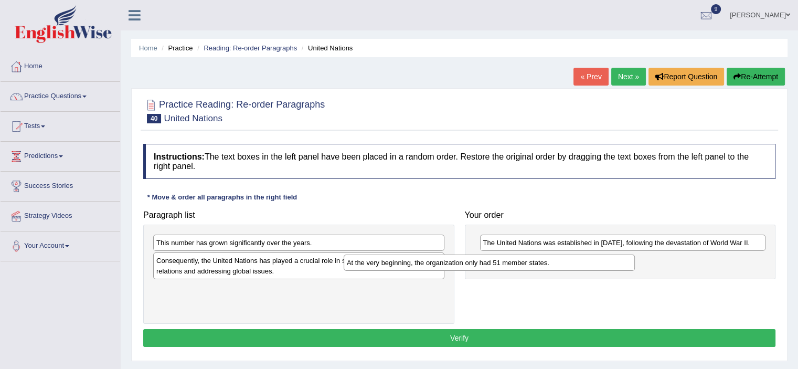
drag, startPoint x: 349, startPoint y: 259, endPoint x: 542, endPoint y: 261, distance: 192.6
click at [542, 261] on div "At the very beginning, the organization only had 51 member states." at bounding box center [489, 263] width 291 height 16
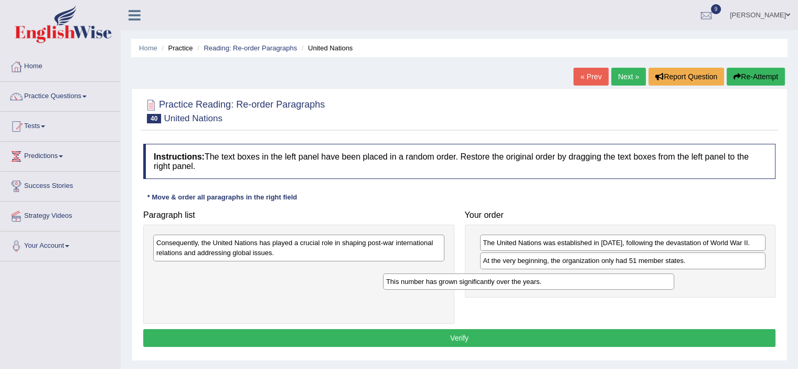
drag, startPoint x: 360, startPoint y: 242, endPoint x: 590, endPoint y: 281, distance: 233.1
click at [590, 281] on div "This number has grown significantly over the years." at bounding box center [528, 281] width 291 height 16
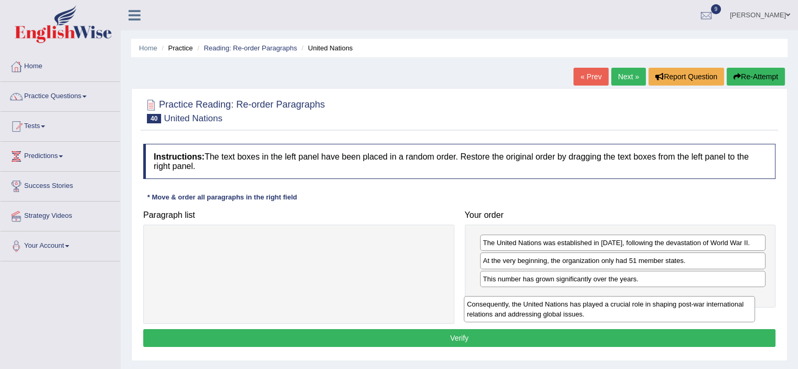
drag, startPoint x: 286, startPoint y: 245, endPoint x: 596, endPoint y: 304, distance: 316.3
click at [596, 304] on div "Consequently, the United Nations has played a crucial role in shaping post-war …" at bounding box center [609, 309] width 291 height 26
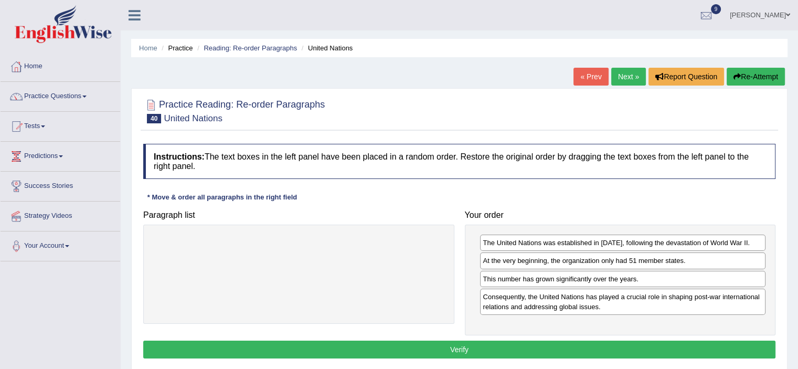
click at [468, 344] on button "Verify" at bounding box center [459, 350] width 632 height 18
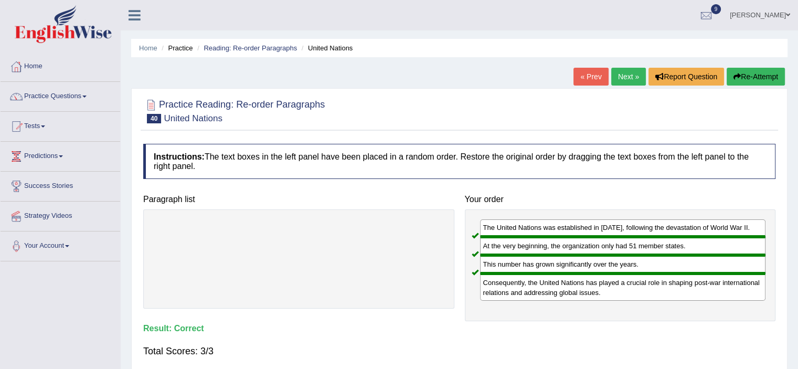
click at [618, 71] on link "Next »" at bounding box center [628, 77] width 35 height 18
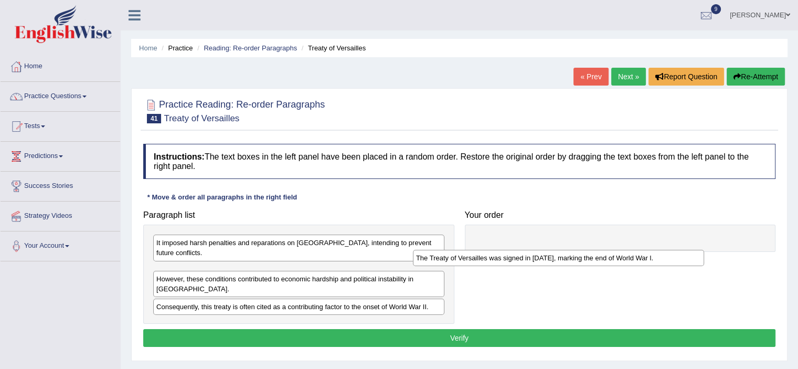
drag, startPoint x: 210, startPoint y: 264, endPoint x: 474, endPoint y: 247, distance: 264.0
click at [474, 250] on div "The Treaty of Versailles was signed in [DATE], marking the end of World War l." at bounding box center [558, 258] width 291 height 16
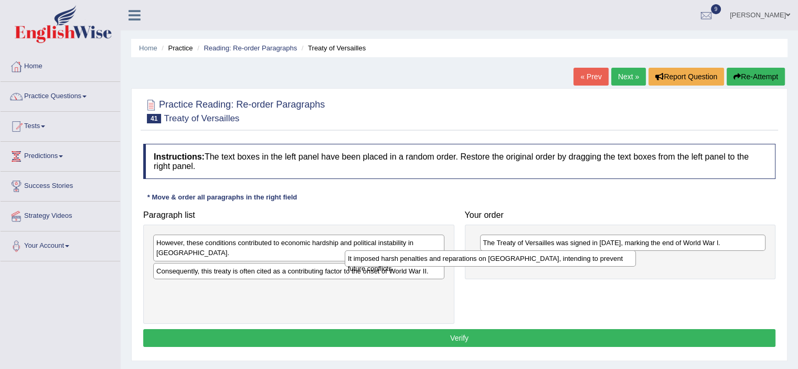
drag, startPoint x: 399, startPoint y: 243, endPoint x: 598, endPoint y: 263, distance: 200.5
click at [598, 263] on div "It imposed harsh penalties and reparations on Germany, intending to prevent fut…" at bounding box center [490, 258] width 291 height 16
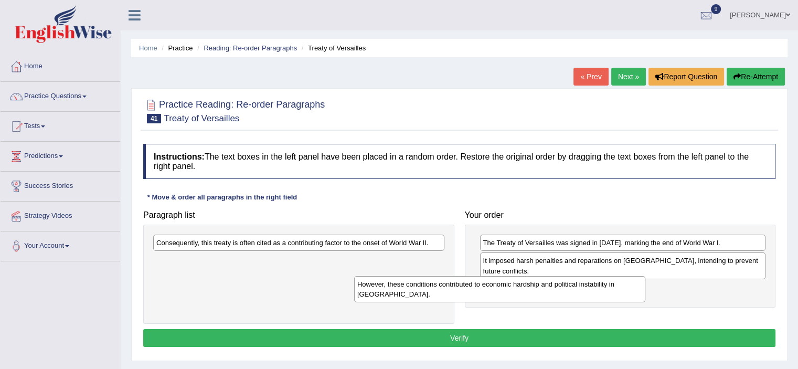
drag, startPoint x: 410, startPoint y: 248, endPoint x: 611, endPoint y: 290, distance: 205.2
click at [611, 290] on div "However, these conditions contributed to economic hardship and political instab…" at bounding box center [499, 289] width 291 height 26
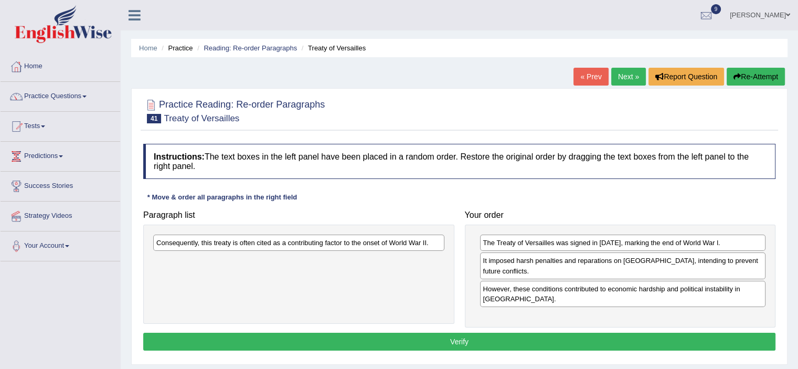
click at [642, 293] on div "However, these conditions contributed to economic hardship and political instab…" at bounding box center [623, 294] width 286 height 26
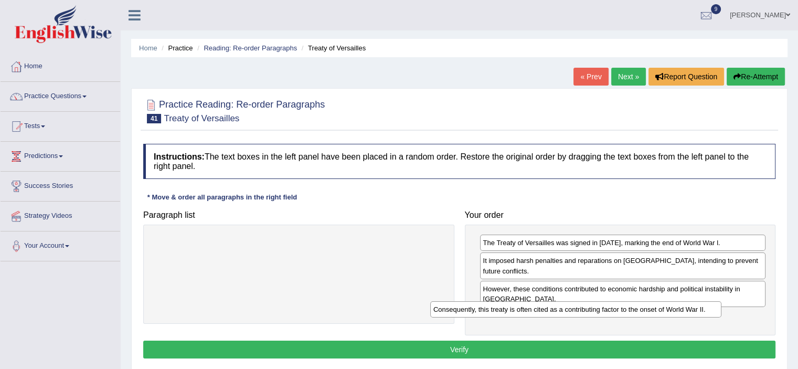
drag, startPoint x: 412, startPoint y: 240, endPoint x: 689, endPoint y: 306, distance: 284.8
click at [689, 306] on div "Consequently, this treaty is often cited as a contributing factor to the onset …" at bounding box center [575, 309] width 291 height 16
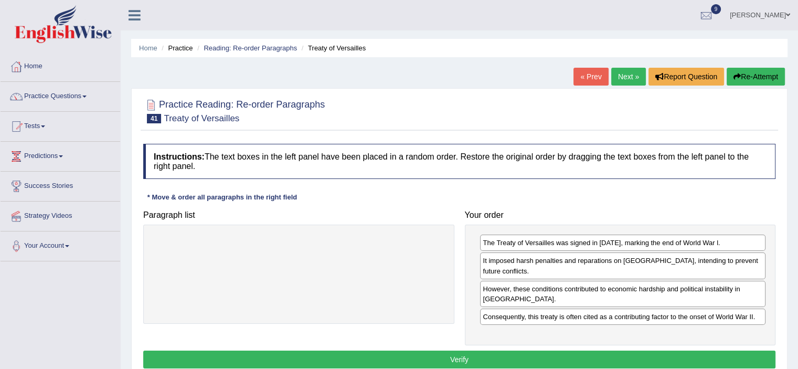
click at [501, 351] on button "Verify" at bounding box center [459, 360] width 632 height 18
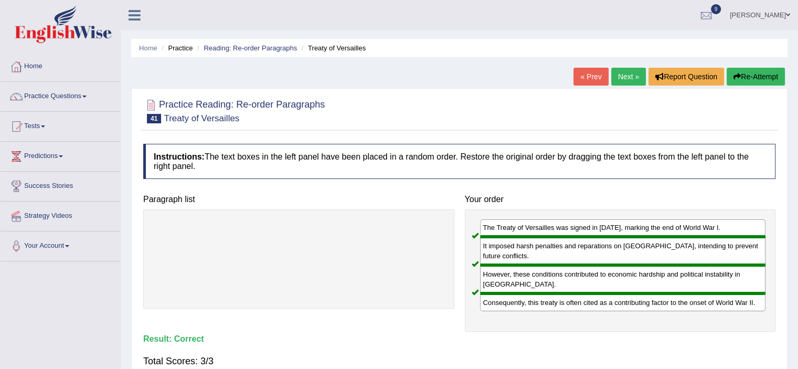
click at [627, 76] on link "Next »" at bounding box center [628, 77] width 35 height 18
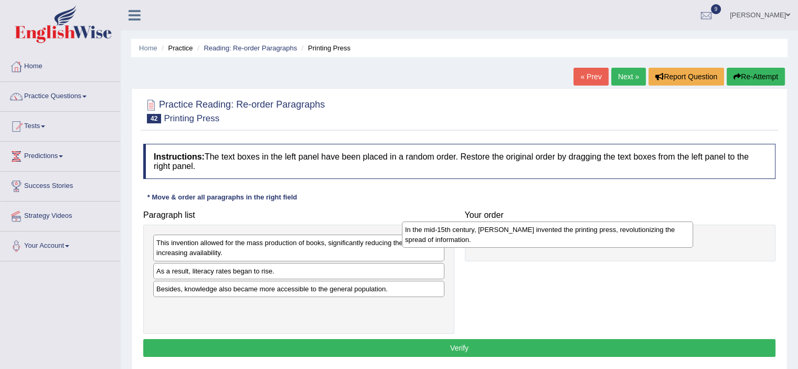
drag, startPoint x: 343, startPoint y: 241, endPoint x: 592, endPoint y: 228, distance: 249.6
click at [592, 228] on div "In the mid-15th century, [PERSON_NAME] invented the printing press, revolutioni…" at bounding box center [547, 234] width 291 height 26
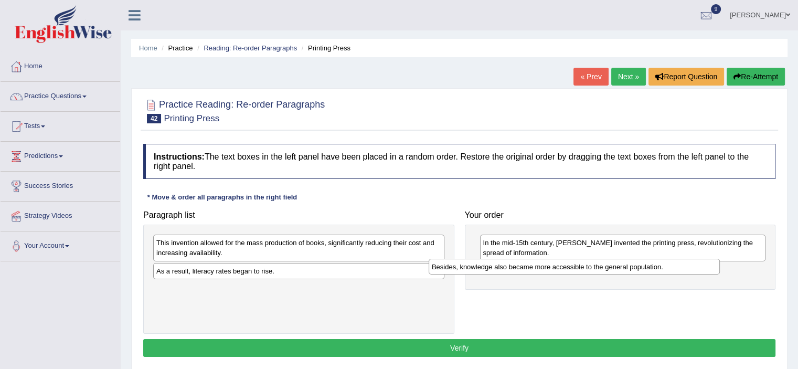
drag, startPoint x: 342, startPoint y: 290, endPoint x: 618, endPoint y: 268, distance: 276.4
click at [618, 268] on div "Besides, knowledge also became more accessible to the general population." at bounding box center [574, 267] width 291 height 16
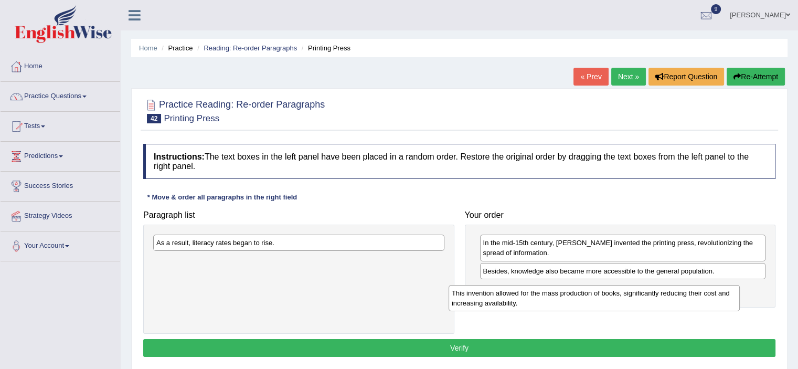
drag, startPoint x: 351, startPoint y: 253, endPoint x: 653, endPoint y: 299, distance: 305.8
click at [653, 299] on div "This invention allowed for the mass production of books, significantly reducing…" at bounding box center [594, 298] width 291 height 26
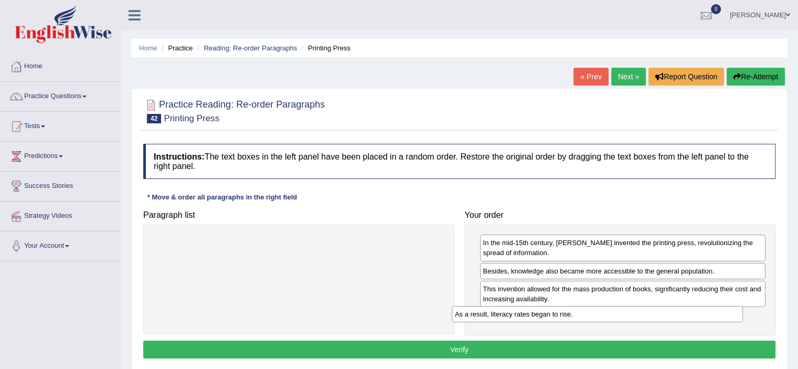
drag, startPoint x: 411, startPoint y: 243, endPoint x: 710, endPoint y: 314, distance: 307.0
click at [710, 314] on div "As a result, literacy rates began to rise." at bounding box center [597, 314] width 291 height 16
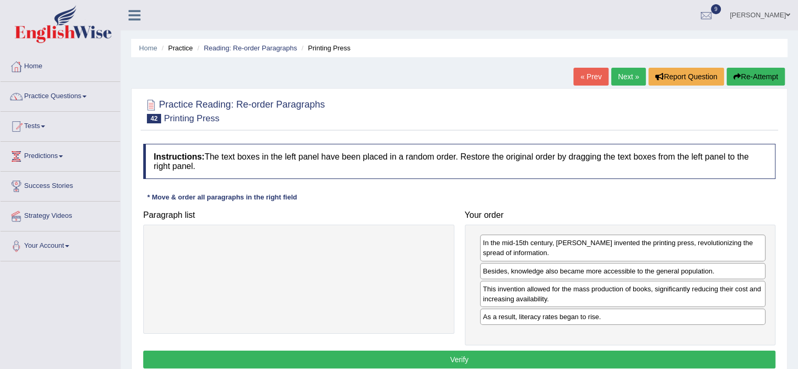
click at [460, 363] on button "Verify" at bounding box center [459, 360] width 632 height 18
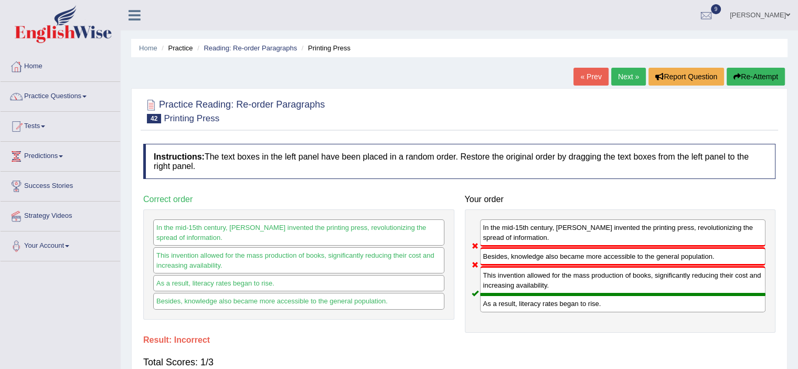
click at [625, 76] on link "Next »" at bounding box center [628, 77] width 35 height 18
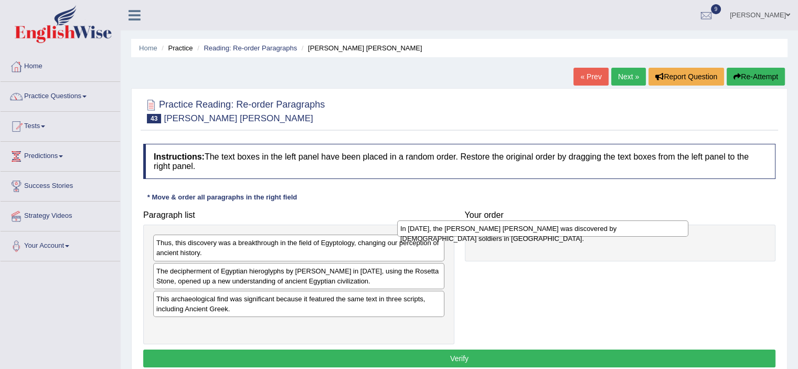
drag, startPoint x: 301, startPoint y: 274, endPoint x: 546, endPoint y: 235, distance: 247.8
click at [546, 235] on div "In [DATE], the [PERSON_NAME] [PERSON_NAME] was discovered by [DEMOGRAPHIC_DATA]…" at bounding box center [542, 228] width 291 height 16
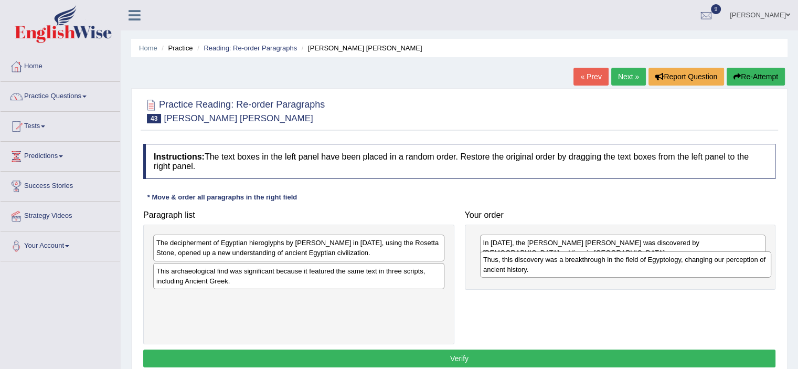
drag, startPoint x: 395, startPoint y: 243, endPoint x: 722, endPoint y: 260, distance: 327.9
click at [722, 260] on div "Thus, this discovery was a breakthrough in the field of Egyptology, changing ou…" at bounding box center [625, 264] width 291 height 26
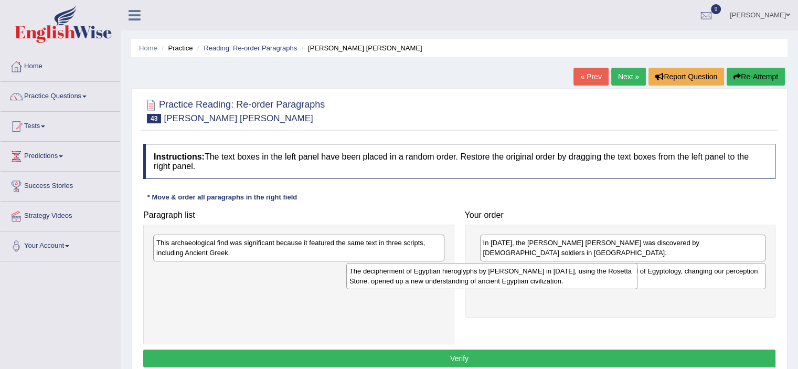
drag, startPoint x: 336, startPoint y: 251, endPoint x: 537, endPoint y: 286, distance: 203.9
click at [535, 283] on div "The decipherment of Egyptian hieroglyphs by Jean-Fran_ois Champollion in 1822, …" at bounding box center [491, 276] width 291 height 26
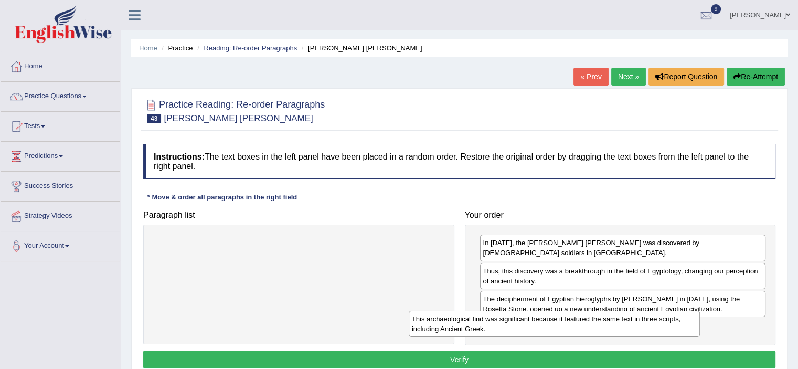
drag, startPoint x: 408, startPoint y: 239, endPoint x: 663, endPoint y: 315, distance: 266.5
click at [663, 315] on div "This archaeological find was significant because it featured the same text in t…" at bounding box center [554, 324] width 291 height 26
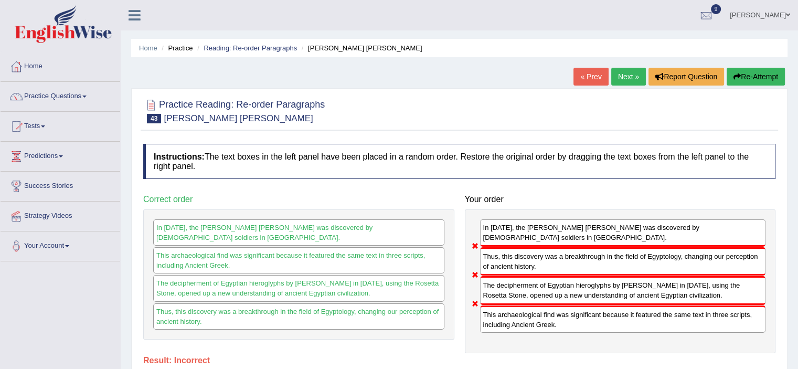
click at [747, 77] on button "Re-Attempt" at bounding box center [756, 77] width 58 height 18
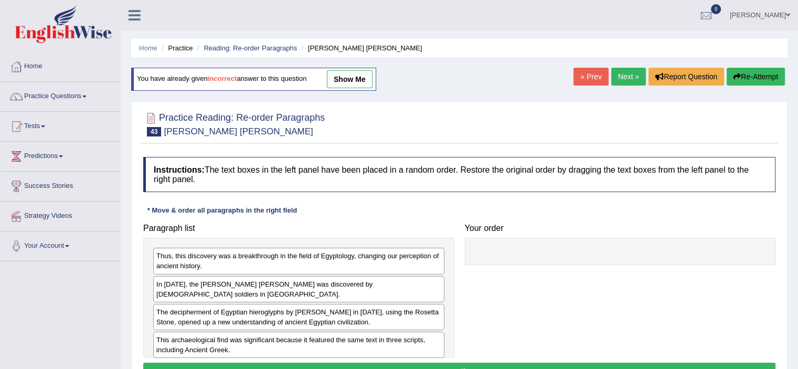
drag, startPoint x: 196, startPoint y: 287, endPoint x: 283, endPoint y: 293, distance: 87.9
click at [283, 293] on div "In 1799, the Rosetta Stone was discovered by French soldiers in Egypt." at bounding box center [298, 289] width 291 height 26
click at [618, 72] on link "Next »" at bounding box center [628, 77] width 35 height 18
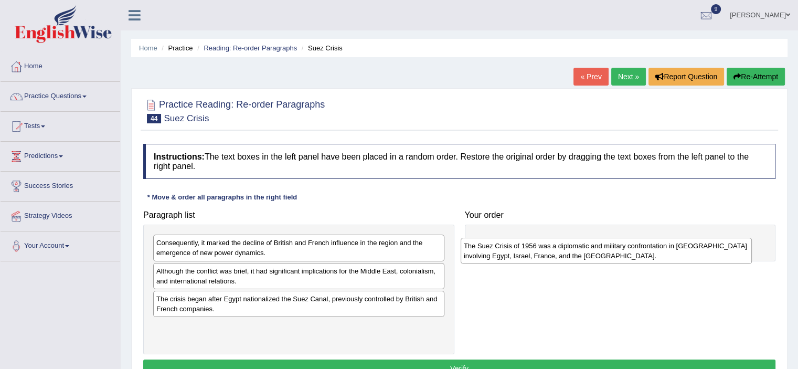
drag, startPoint x: 225, startPoint y: 250, endPoint x: 533, endPoint y: 253, distance: 307.6
click at [533, 253] on div "The Suez Crisis of 1956 was a diplomatic and military confrontation in Egypt in…" at bounding box center [606, 251] width 291 height 26
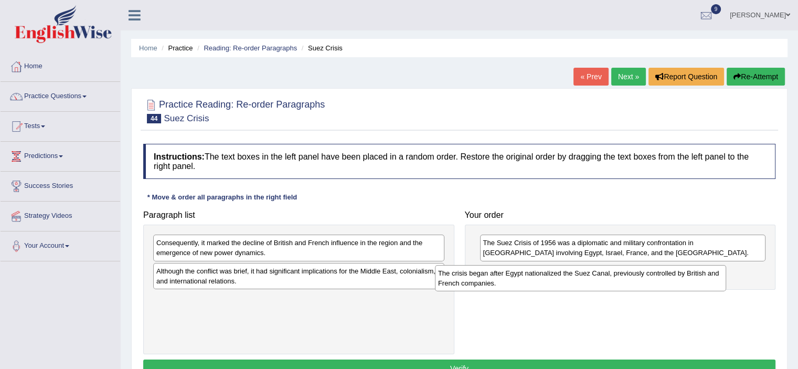
drag, startPoint x: 350, startPoint y: 300, endPoint x: 631, endPoint y: 274, distance: 283.0
click at [631, 274] on div "The crisis began after Egypt nationalized the Suez Canal, previously controlled…" at bounding box center [580, 278] width 291 height 26
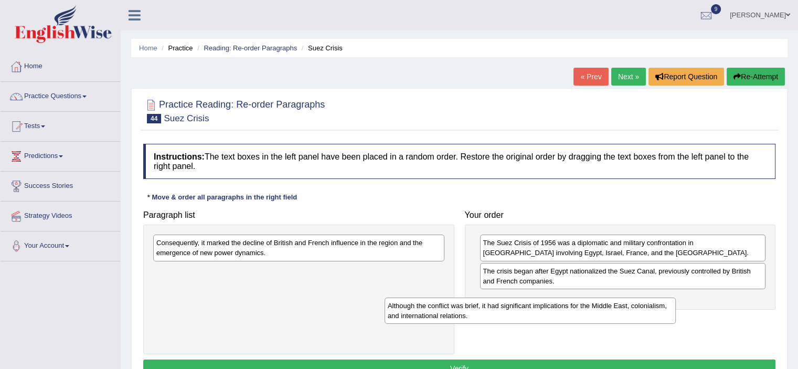
drag, startPoint x: 321, startPoint y: 274, endPoint x: 555, endPoint y: 306, distance: 236.3
click at [555, 306] on div "Although the conflict was brief, it had significant implications for the Middle…" at bounding box center [530, 311] width 291 height 26
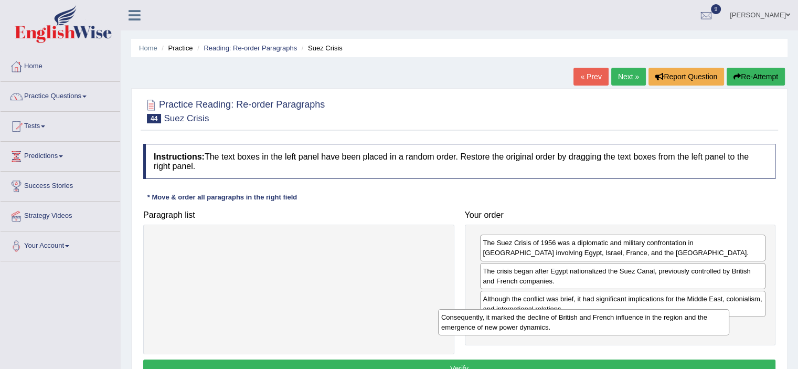
drag, startPoint x: 319, startPoint y: 245, endPoint x: 605, endPoint y: 321, distance: 295.3
click at [605, 321] on div "Consequently, it marked the decline of British and French influence in the regi…" at bounding box center [583, 322] width 291 height 26
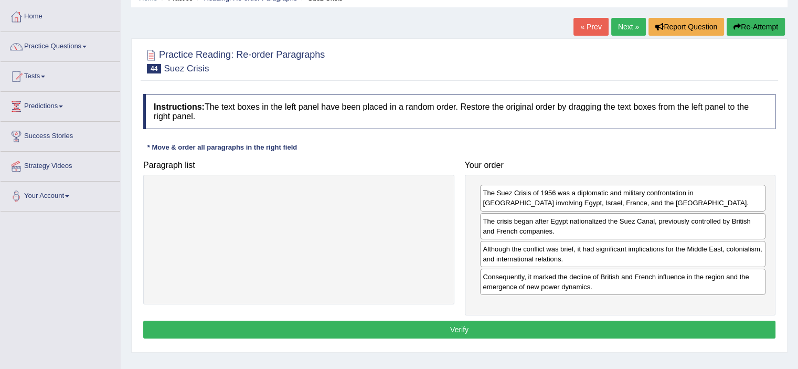
scroll to position [57, 0]
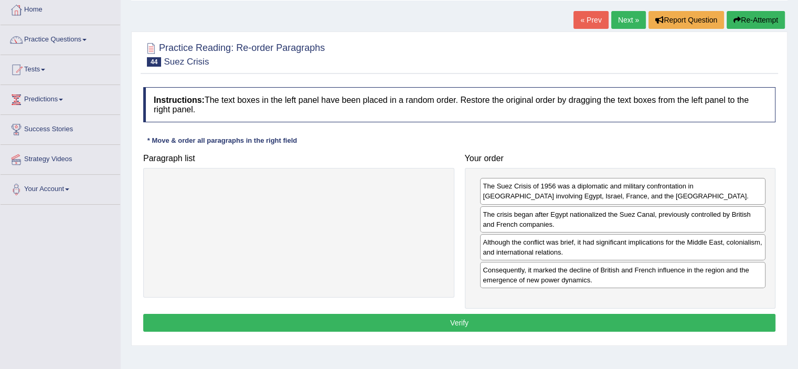
click at [500, 318] on button "Verify" at bounding box center [459, 323] width 632 height 18
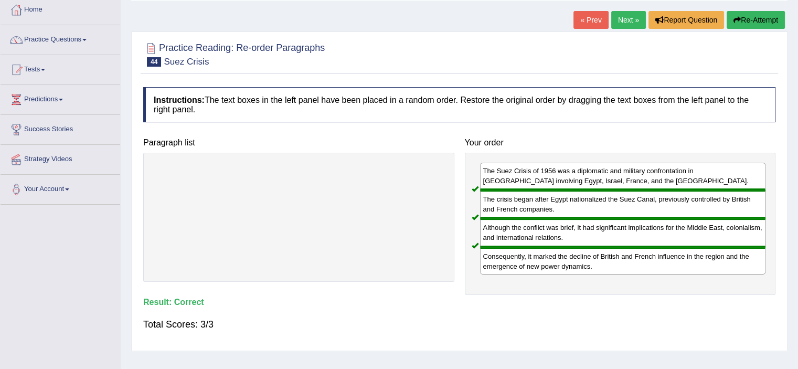
click at [636, 18] on link "Next »" at bounding box center [628, 20] width 35 height 18
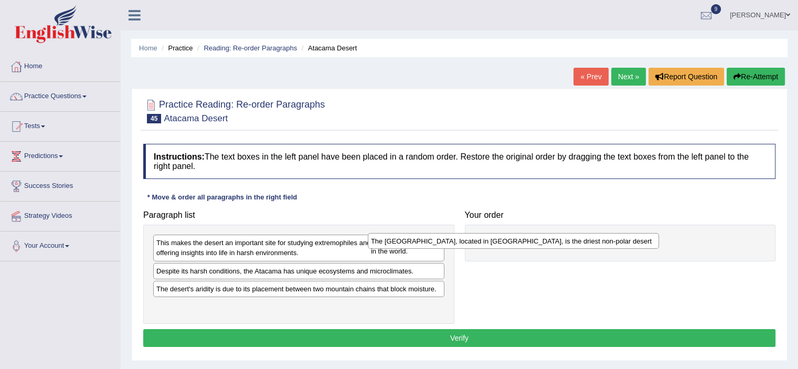
drag, startPoint x: 205, startPoint y: 293, endPoint x: 420, endPoint y: 243, distance: 220.5
click at [420, 243] on div "The [GEOGRAPHIC_DATA], located in [GEOGRAPHIC_DATA], is the driest non-polar de…" at bounding box center [513, 241] width 291 height 16
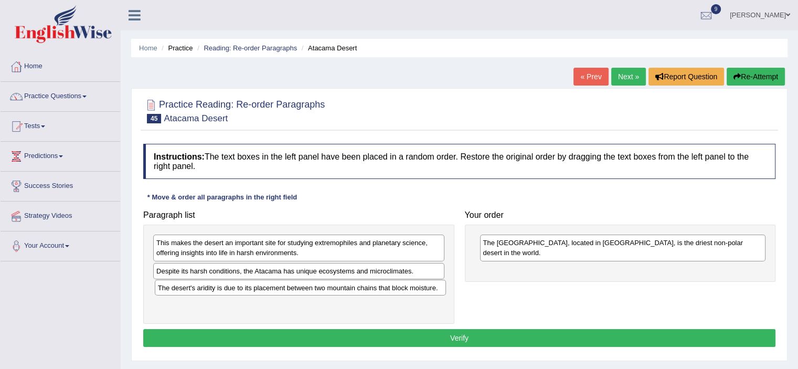
click at [264, 291] on div "The desert's aridity is due to its placement between two mountain chains that b…" at bounding box center [300, 288] width 291 height 16
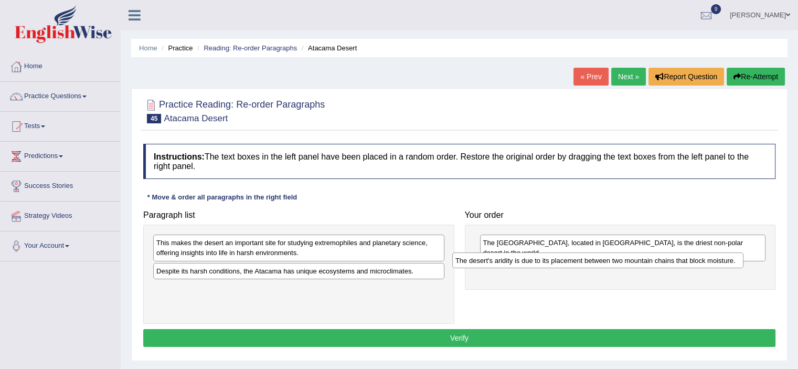
drag, startPoint x: 264, startPoint y: 291, endPoint x: 565, endPoint y: 263, distance: 302.0
click at [565, 263] on div "The desert's aridity is due to its placement between two mountain chains that b…" at bounding box center [597, 260] width 291 height 16
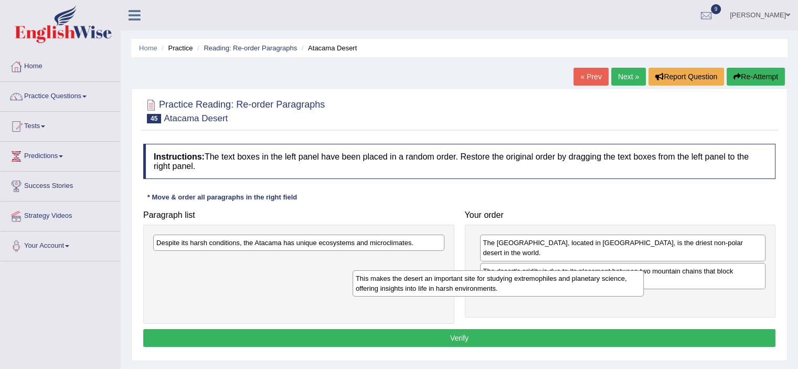
drag, startPoint x: 321, startPoint y: 245, endPoint x: 521, endPoint y: 283, distance: 203.0
click at [521, 283] on div "This makes the desert an important site for studying extremophiles and planetar…" at bounding box center [498, 283] width 291 height 26
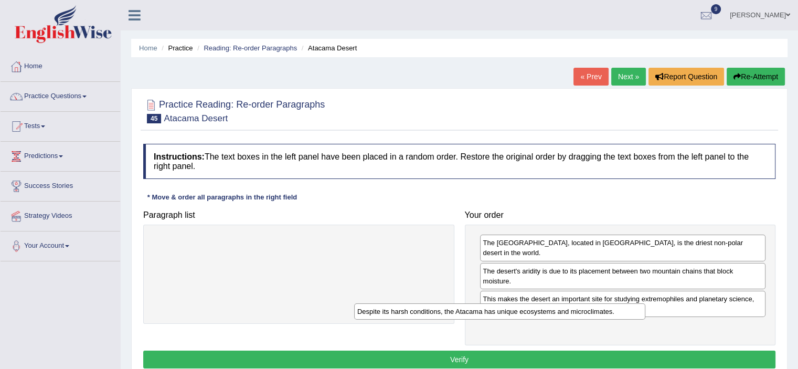
drag, startPoint x: 388, startPoint y: 242, endPoint x: 589, endPoint y: 311, distance: 212.4
click at [589, 311] on div "Despite its harsh conditions, the Atacama has unique ecosystems and microclimat…" at bounding box center [499, 311] width 291 height 16
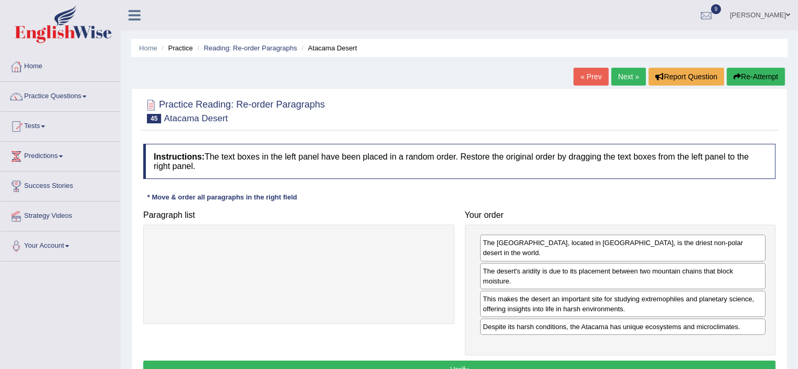
click at [449, 361] on button "Verify" at bounding box center [459, 370] width 632 height 18
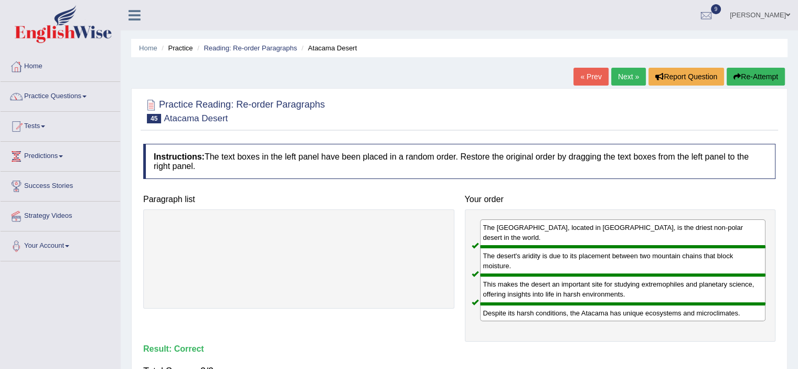
click at [619, 79] on link "Next »" at bounding box center [628, 77] width 35 height 18
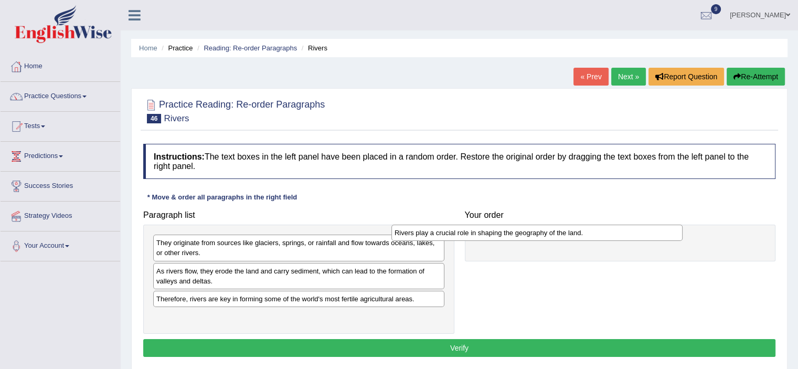
drag, startPoint x: 242, startPoint y: 274, endPoint x: 481, endPoint y: 237, distance: 241.2
click at [481, 237] on div "Rivers play a crucial role in shaping the geography of the land." at bounding box center [537, 233] width 291 height 16
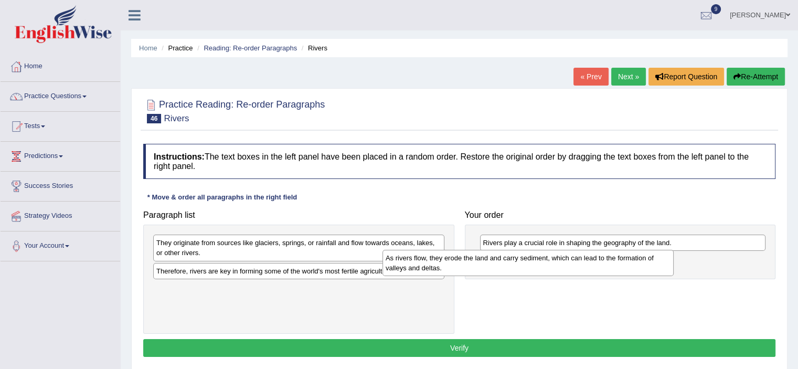
drag, startPoint x: 350, startPoint y: 281, endPoint x: 579, endPoint y: 268, distance: 229.7
click at [579, 268] on div "As rivers flow, they erode the land and carry sediment, which can lead to the f…" at bounding box center [528, 263] width 291 height 26
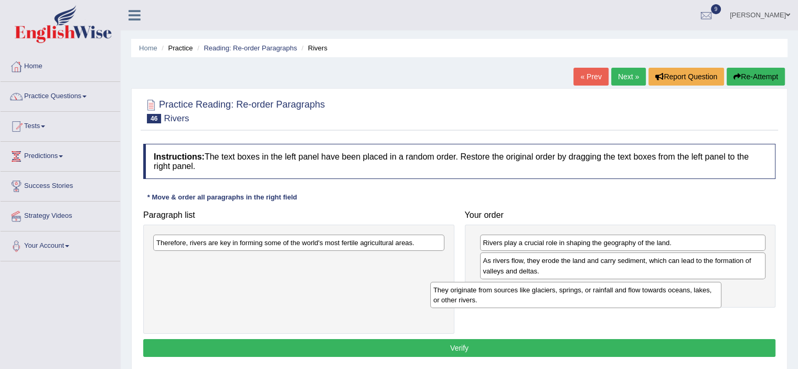
drag, startPoint x: 378, startPoint y: 249, endPoint x: 655, endPoint y: 297, distance: 281.1
click at [655, 297] on div "They originate from sources like glaciers, springs, or rainfall and flow toward…" at bounding box center [575, 295] width 291 height 26
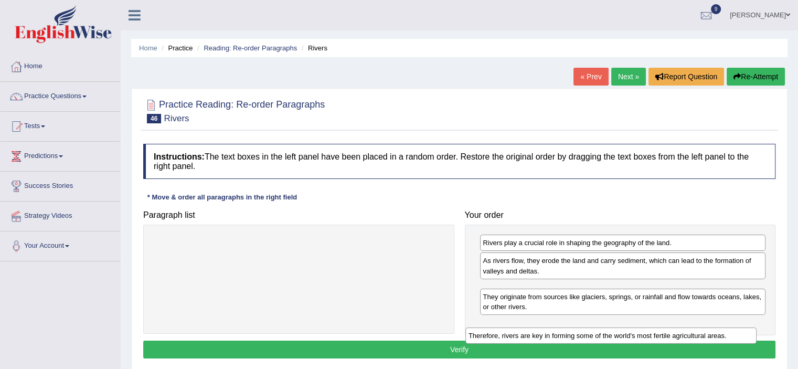
drag, startPoint x: 406, startPoint y: 244, endPoint x: 718, endPoint y: 333, distance: 324.4
click at [718, 333] on div "Therefore, rivers are key in forming some of the world's most fertile agricultu…" at bounding box center [611, 335] width 291 height 16
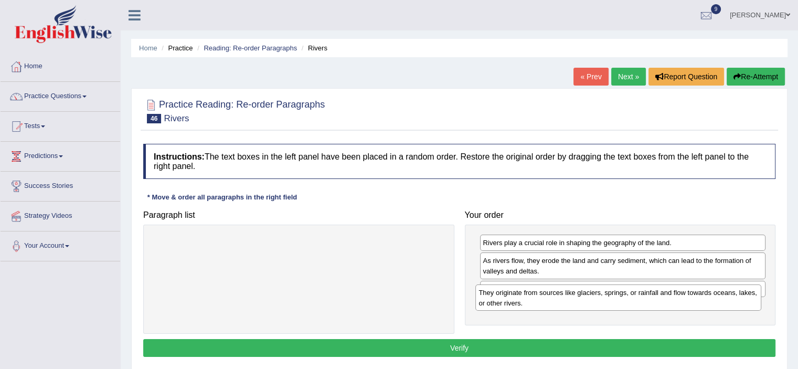
drag, startPoint x: 663, startPoint y: 308, endPoint x: 659, endPoint y: 294, distance: 14.8
click at [659, 294] on div "They originate from sources like glaciers, springs, or rainfall and flow toward…" at bounding box center [618, 297] width 286 height 26
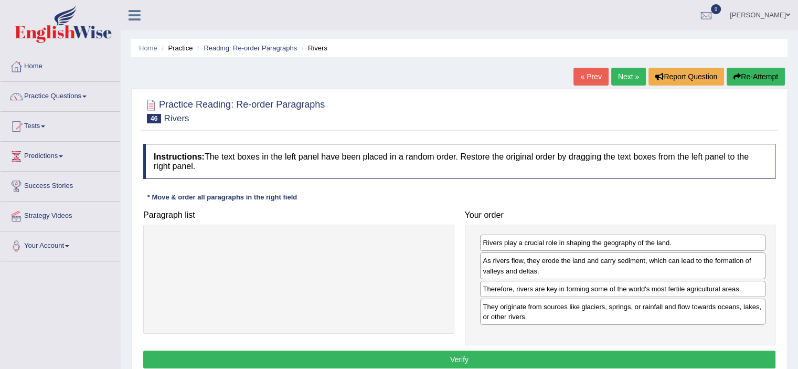
click at [478, 356] on button "Verify" at bounding box center [459, 360] width 632 height 18
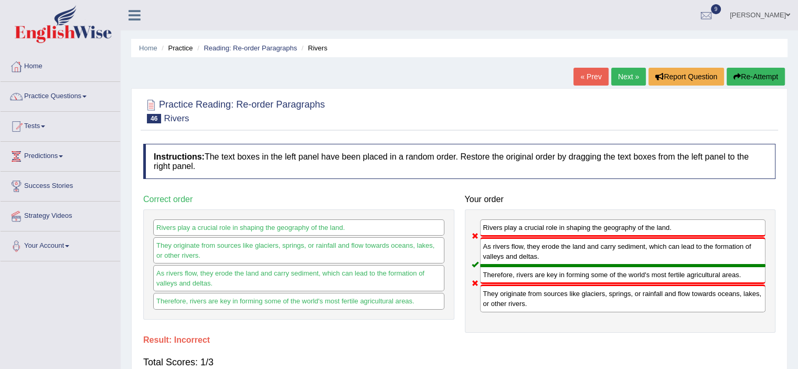
click at [627, 76] on link "Next »" at bounding box center [628, 77] width 35 height 18
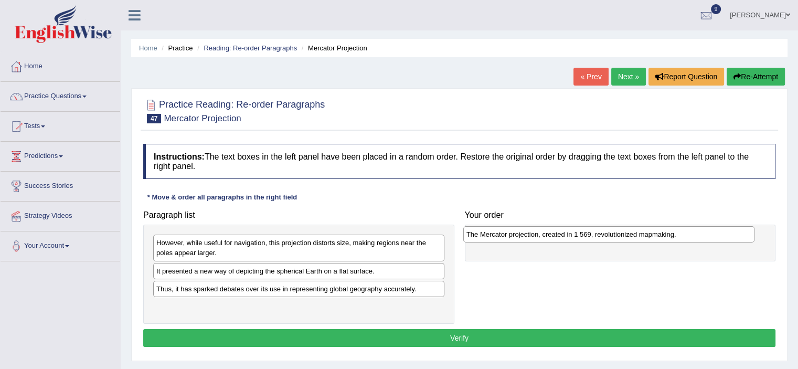
drag, startPoint x: 191, startPoint y: 304, endPoint x: 501, endPoint y: 234, distance: 318.2
click at [501, 234] on div "The Mercator projection, created in 1 569, revolutionized mapmaking." at bounding box center [608, 234] width 291 height 16
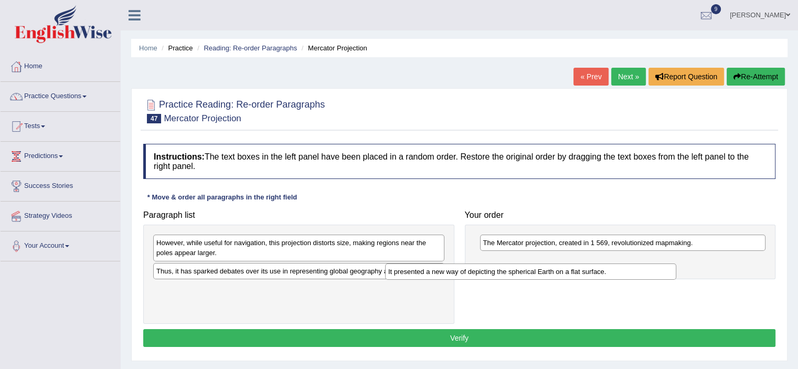
drag, startPoint x: 410, startPoint y: 272, endPoint x: 642, endPoint y: 273, distance: 232.0
click at [642, 273] on div "It presented a new way of depicting the spherical Earth on a flat surface." at bounding box center [530, 271] width 291 height 16
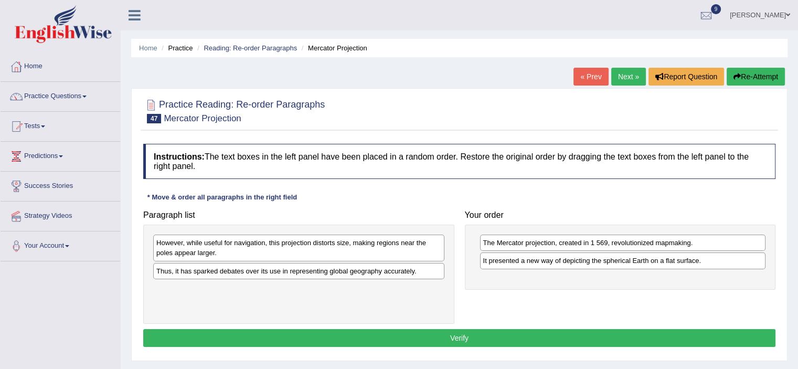
drag, startPoint x: 400, startPoint y: 270, endPoint x: 621, endPoint y: 264, distance: 221.6
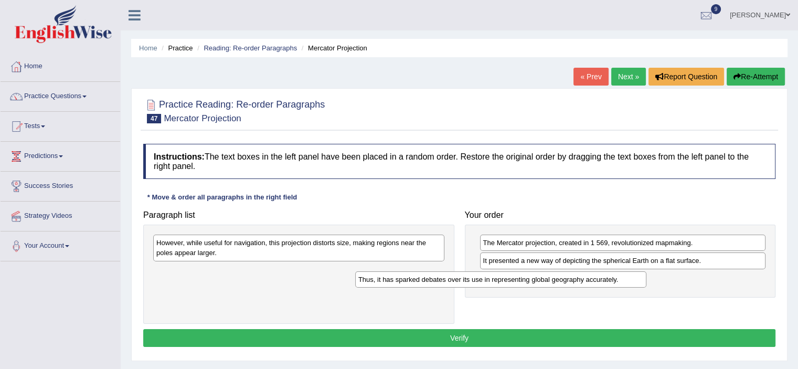
drag, startPoint x: 387, startPoint y: 267, endPoint x: 594, endPoint y: 276, distance: 207.0
click at [594, 276] on div "Thus, it has sparked debates over its use in representing global geography accu…" at bounding box center [500, 279] width 291 height 16
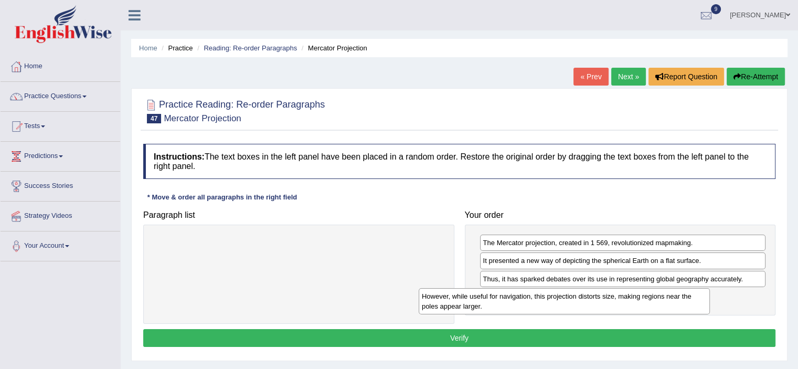
drag, startPoint x: 407, startPoint y: 248, endPoint x: 673, endPoint y: 301, distance: 270.9
click at [673, 301] on div "However, while useful for navigation, this projection distorts size, making reg…" at bounding box center [564, 301] width 291 height 26
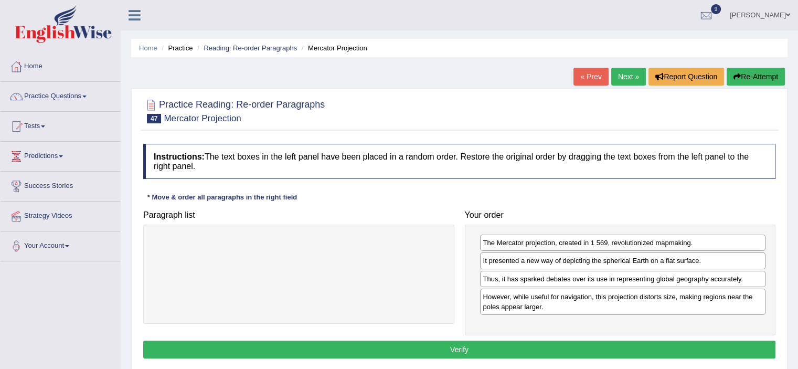
click at [521, 343] on button "Verify" at bounding box center [459, 350] width 632 height 18
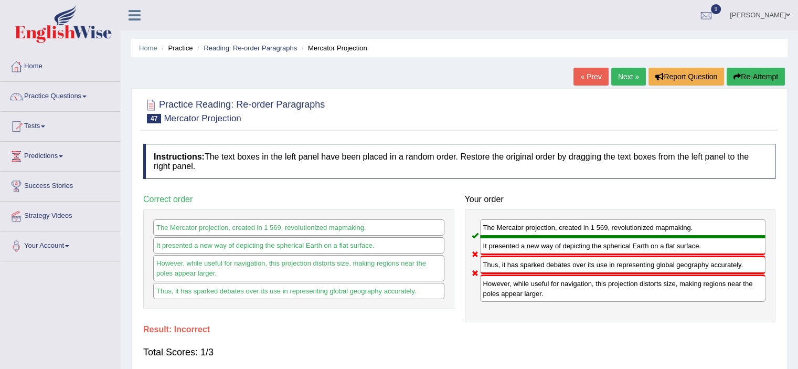
click at [624, 76] on link "Next »" at bounding box center [628, 77] width 35 height 18
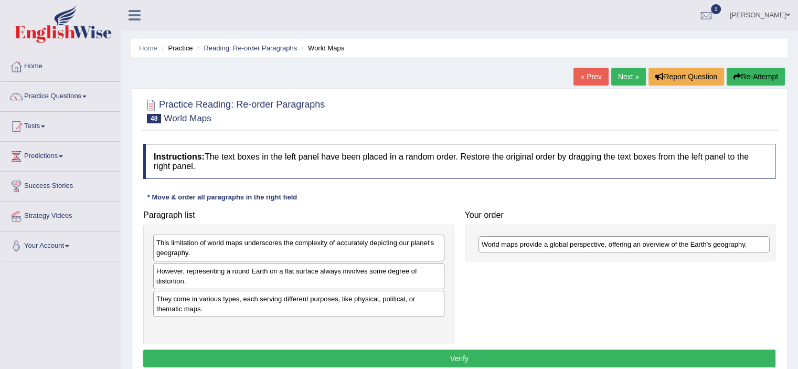
drag, startPoint x: 258, startPoint y: 300, endPoint x: 584, endPoint y: 246, distance: 329.9
click at [584, 246] on div "World maps provide a global perspective, offering an overview of the Earth's ge…" at bounding box center [624, 244] width 291 height 16
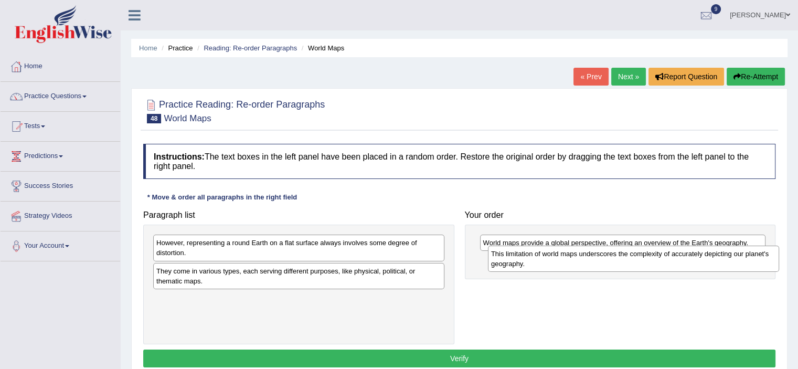
drag, startPoint x: 260, startPoint y: 253, endPoint x: 595, endPoint y: 264, distance: 335.0
click at [595, 264] on div "This limitation of world maps underscores the complexity of accurately depictin…" at bounding box center [633, 259] width 291 height 26
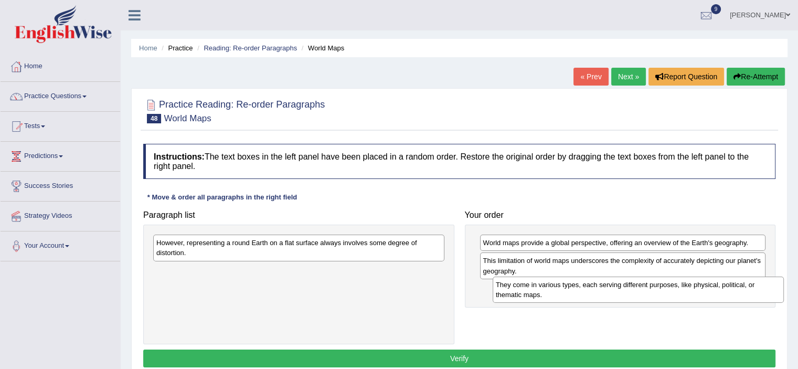
drag, startPoint x: 189, startPoint y: 280, endPoint x: 528, endPoint y: 295, distance: 338.9
click at [528, 295] on div "They come in various types, each serving different purposes, like physical, pol…" at bounding box center [638, 290] width 291 height 26
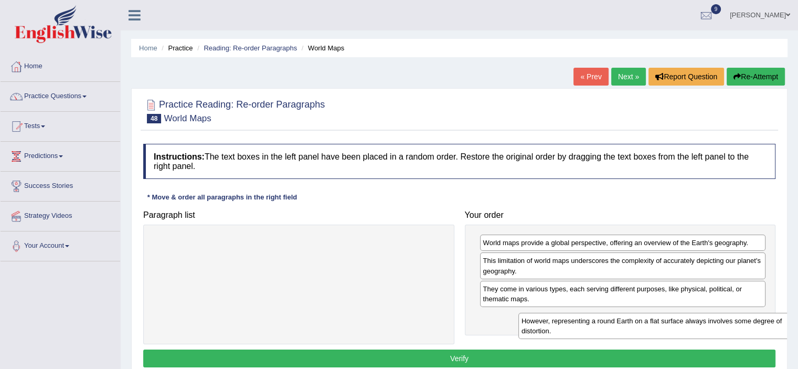
drag, startPoint x: 307, startPoint y: 247, endPoint x: 672, endPoint y: 324, distance: 372.9
click at [672, 324] on div "However, representing a round Earth on a flat surface always involves some degr…" at bounding box center [664, 326] width 291 height 26
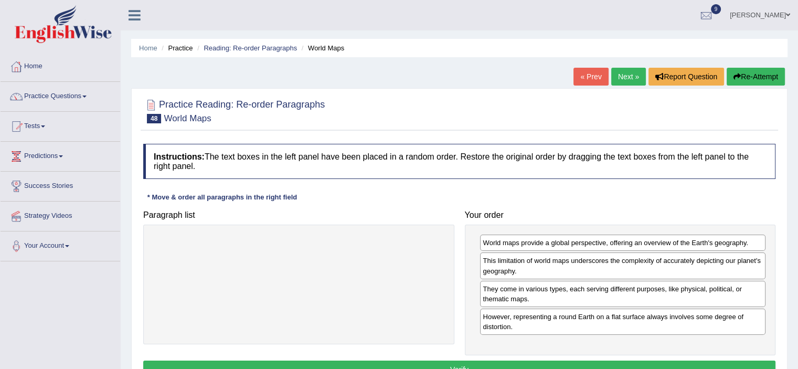
click at [508, 361] on button "Verify" at bounding box center [459, 370] width 632 height 18
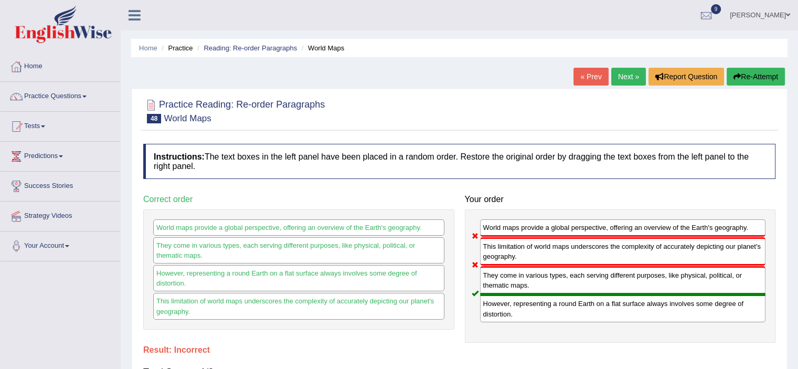
click at [631, 80] on link "Next »" at bounding box center [628, 77] width 35 height 18
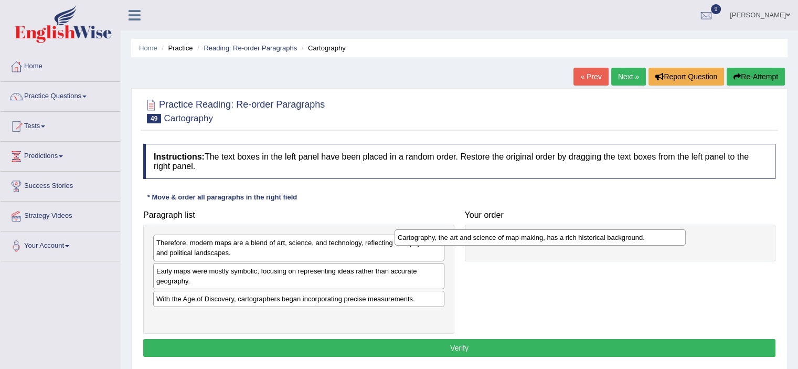
drag, startPoint x: 227, startPoint y: 247, endPoint x: 468, endPoint y: 242, distance: 241.5
click at [468, 242] on div "Cartography, the art and science of map-making, has a rich historical backgroun…" at bounding box center [540, 237] width 291 height 16
drag, startPoint x: 321, startPoint y: 300, endPoint x: 504, endPoint y: 283, distance: 184.5
drag, startPoint x: 427, startPoint y: 298, endPoint x: 574, endPoint y: 258, distance: 152.4
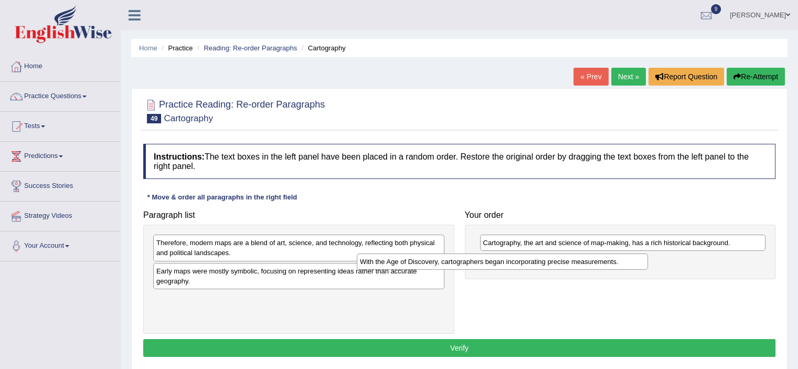
drag, startPoint x: 313, startPoint y: 300, endPoint x: 518, endPoint y: 262, distance: 208.6
click at [518, 262] on div "With the Age of Discovery, cartographers began incorporating precise measuremen…" at bounding box center [502, 261] width 291 height 16
drag, startPoint x: 404, startPoint y: 272, endPoint x: 632, endPoint y: 295, distance: 229.5
drag, startPoint x: 292, startPoint y: 270, endPoint x: 495, endPoint y: 283, distance: 203.5
drag, startPoint x: 283, startPoint y: 275, endPoint x: 366, endPoint y: 301, distance: 86.5
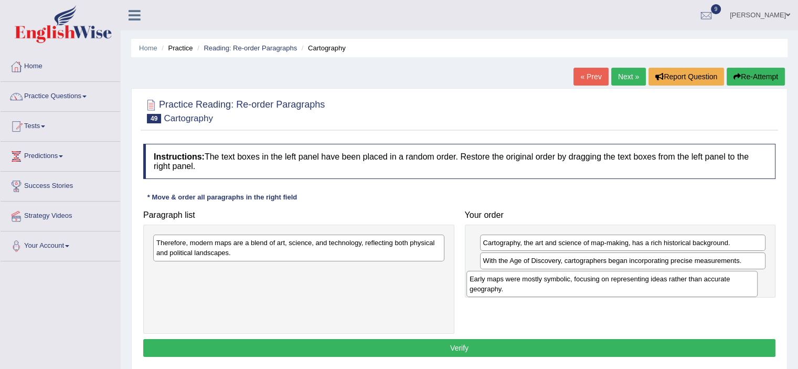
drag, startPoint x: 363, startPoint y: 272, endPoint x: 678, endPoint y: 281, distance: 315.5
click at [678, 281] on div "Early maps were mostly symbolic, focusing on representing ideas rather than acc…" at bounding box center [612, 284] width 291 height 26
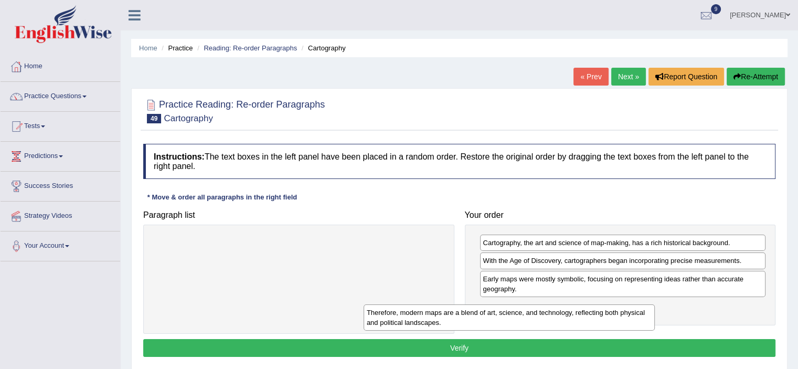
drag, startPoint x: 395, startPoint y: 251, endPoint x: 605, endPoint y: 321, distance: 221.7
click at [605, 321] on div "Therefore, modern maps are a blend of art, science, and technology, reflecting …" at bounding box center [509, 317] width 291 height 26
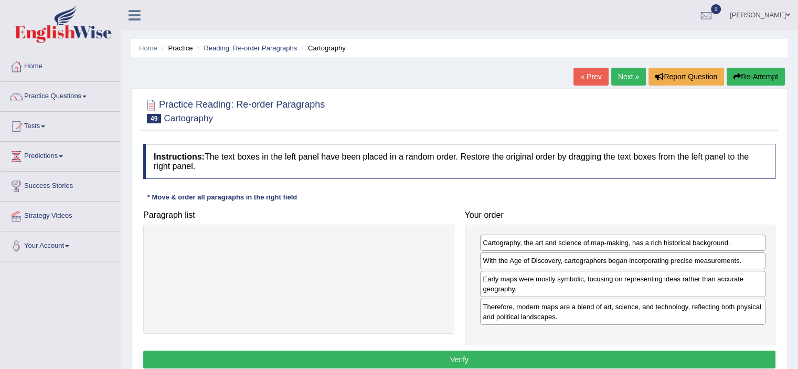
click at [466, 357] on button "Verify" at bounding box center [459, 360] width 632 height 18
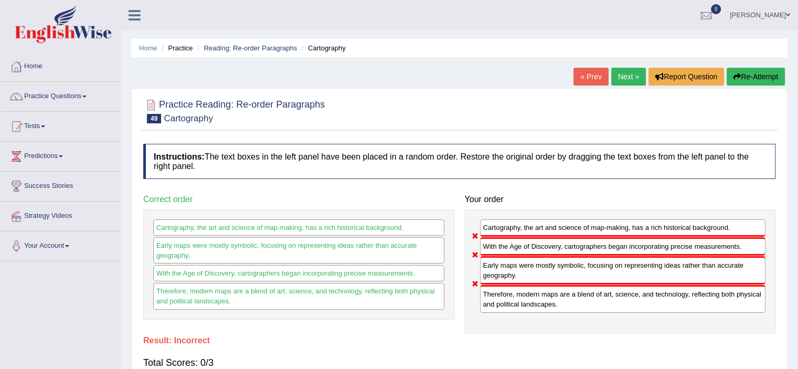
click at [630, 71] on link "Next »" at bounding box center [628, 77] width 35 height 18
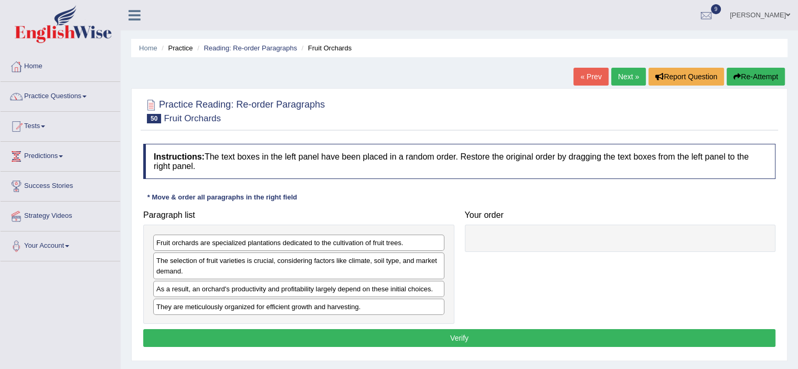
drag, startPoint x: 283, startPoint y: 241, endPoint x: 579, endPoint y: 255, distance: 296.8
drag, startPoint x: 382, startPoint y: 244, endPoint x: 588, endPoint y: 252, distance: 205.9
drag, startPoint x: 248, startPoint y: 244, endPoint x: 342, endPoint y: 240, distance: 94.0
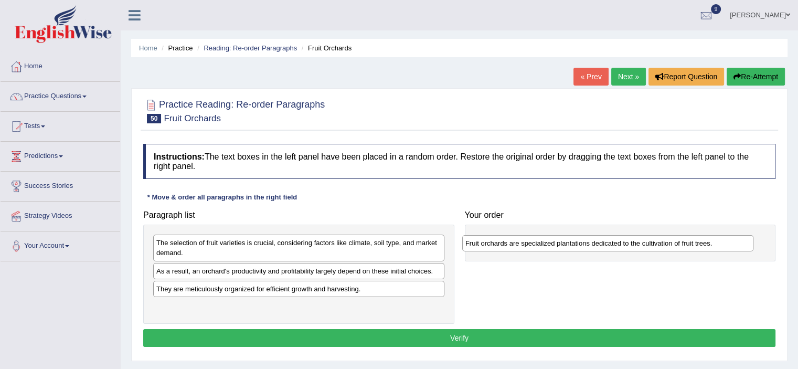
drag, startPoint x: 193, startPoint y: 242, endPoint x: 503, endPoint y: 238, distance: 310.7
click at [503, 238] on div "Fruit orchards are specialized plantations dedicated to the cultivation of frui…" at bounding box center [607, 243] width 291 height 16
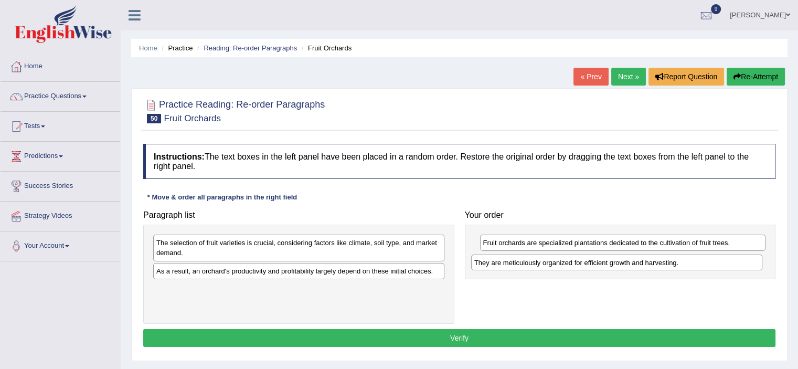
drag, startPoint x: 287, startPoint y: 290, endPoint x: 605, endPoint y: 263, distance: 319.1
click at [605, 263] on div "They are meticulously organized for efficient growth and harvesting." at bounding box center [616, 263] width 291 height 16
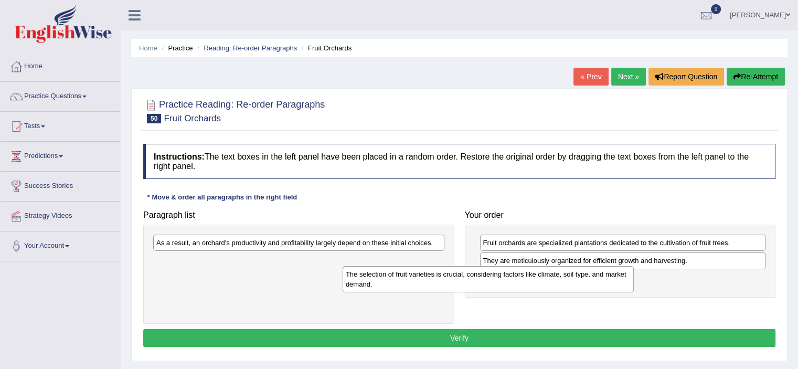
drag, startPoint x: 395, startPoint y: 251, endPoint x: 585, endPoint y: 282, distance: 193.0
click at [585, 282] on div "The selection of fruit varieties is crucial, considering factors like climate, …" at bounding box center [488, 279] width 291 height 26
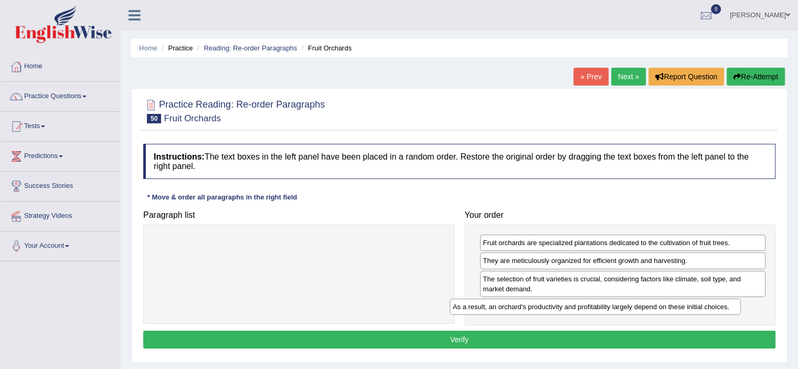
drag, startPoint x: 419, startPoint y: 241, endPoint x: 716, endPoint y: 305, distance: 303.4
click at [716, 305] on div "As a result, an orchard's productivity and profitability largely depend on thes…" at bounding box center [595, 307] width 291 height 16
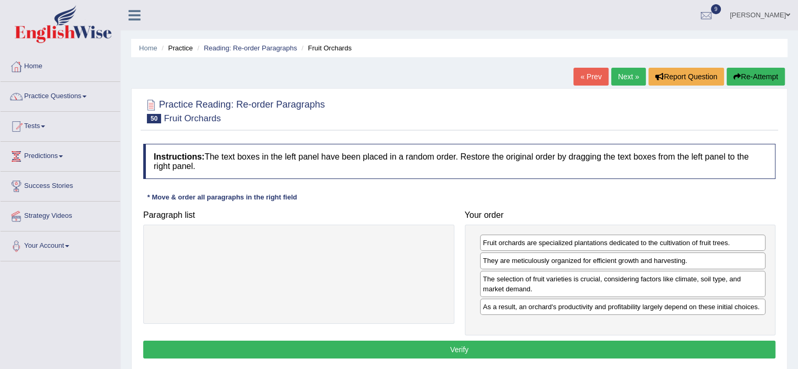
click at [453, 344] on button "Verify" at bounding box center [459, 350] width 632 height 18
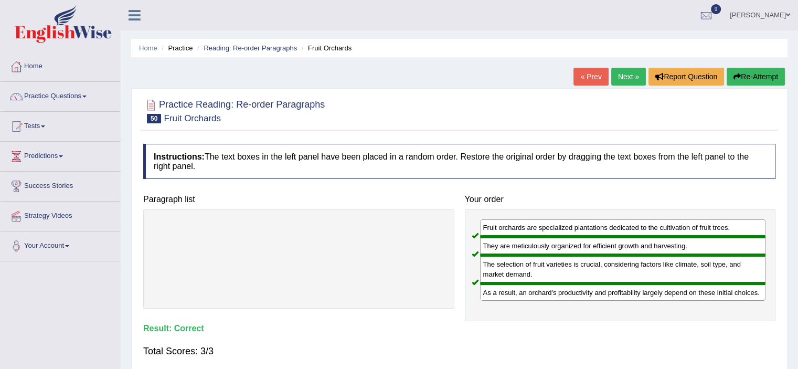
click at [623, 75] on link "Next »" at bounding box center [628, 77] width 35 height 18
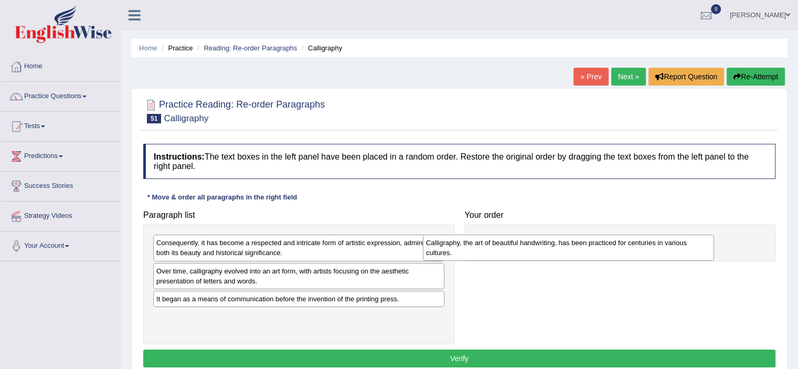
drag, startPoint x: 228, startPoint y: 269, endPoint x: 497, endPoint y: 240, distance: 270.8
click at [497, 240] on div "Calligraphy, the art of beautiful handwriting, has been practiced for centuries…" at bounding box center [568, 248] width 291 height 26
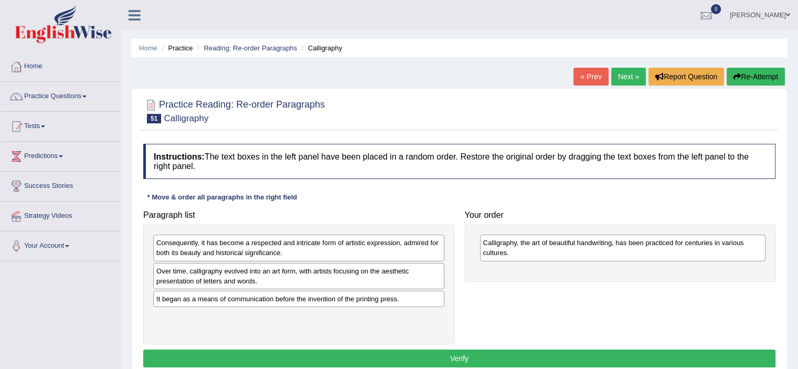
drag, startPoint x: 307, startPoint y: 295, endPoint x: 414, endPoint y: 277, distance: 108.2
drag, startPoint x: 373, startPoint y: 299, endPoint x: 470, endPoint y: 297, distance: 96.6
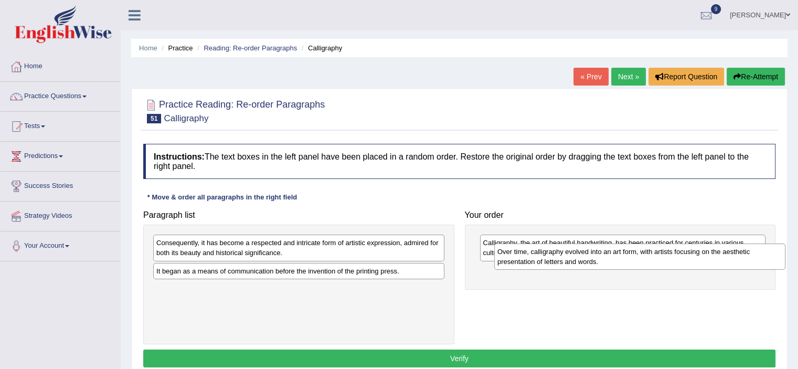
drag, startPoint x: 356, startPoint y: 278, endPoint x: 696, endPoint y: 270, distance: 340.7
click at [696, 270] on div "Over time, calligraphy evolved into an art form, with artists focusing on the a…" at bounding box center [639, 257] width 291 height 26
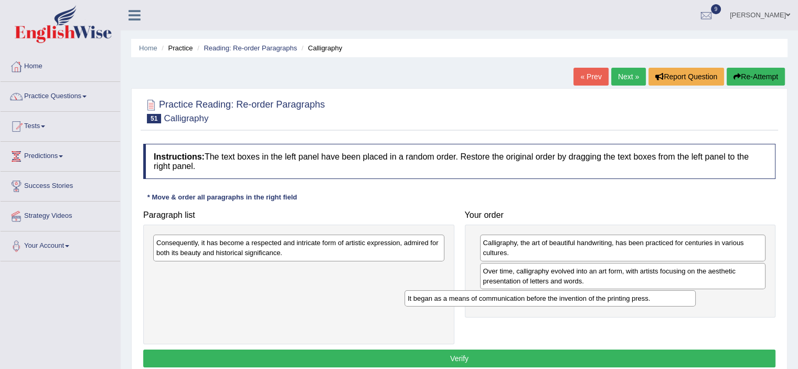
drag, startPoint x: 393, startPoint y: 268, endPoint x: 644, endPoint y: 296, distance: 252.9
click at [644, 296] on div "It began as a means of communication before the invention of the printing press." at bounding box center [550, 298] width 291 height 16
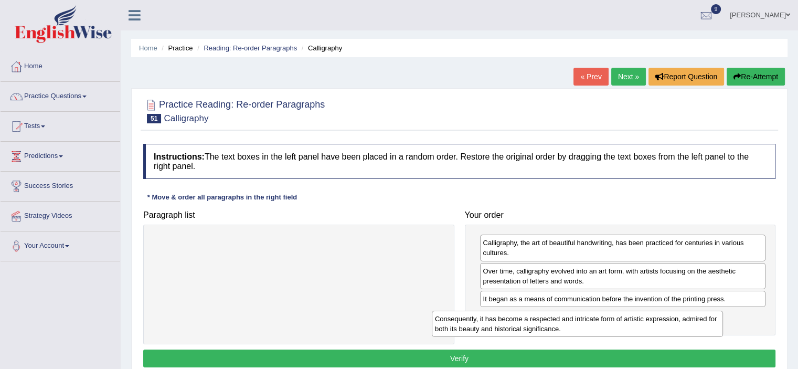
drag, startPoint x: 356, startPoint y: 249, endPoint x: 635, endPoint y: 325, distance: 289.4
click at [635, 325] on div "Consequently, it has become a respected and intricate form of artistic expressi…" at bounding box center [577, 324] width 291 height 26
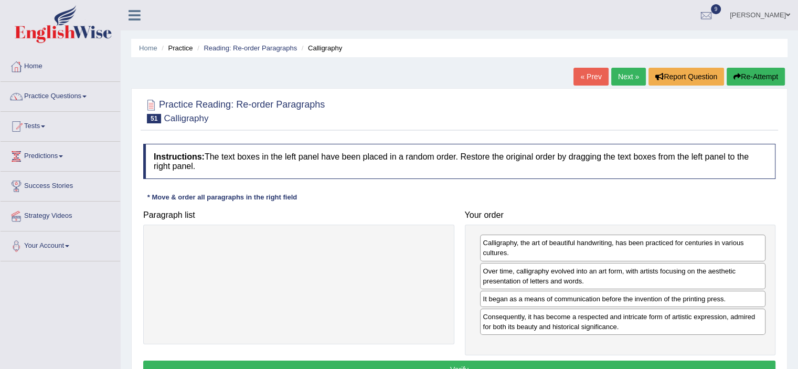
click at [494, 366] on button "Verify" at bounding box center [459, 370] width 632 height 18
